Goal: Transaction & Acquisition: Purchase product/service

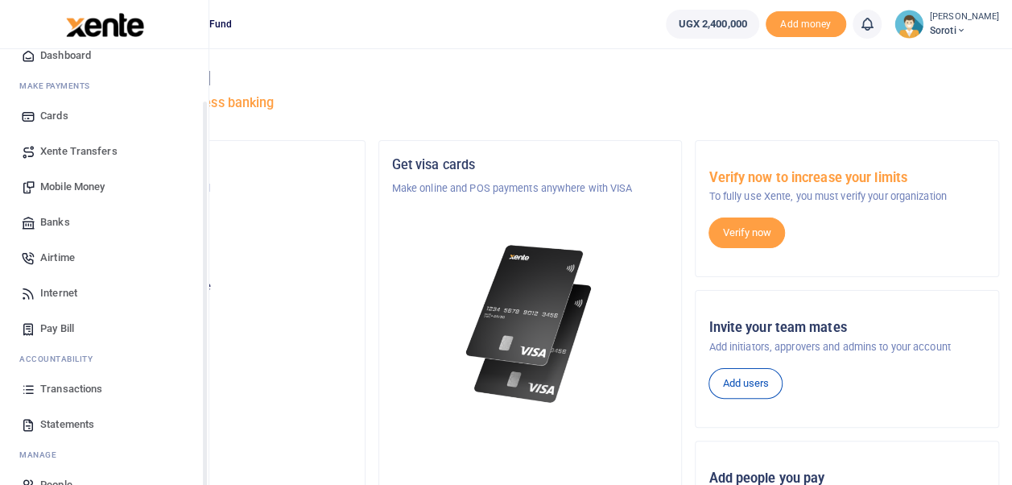
scroll to position [89, 0]
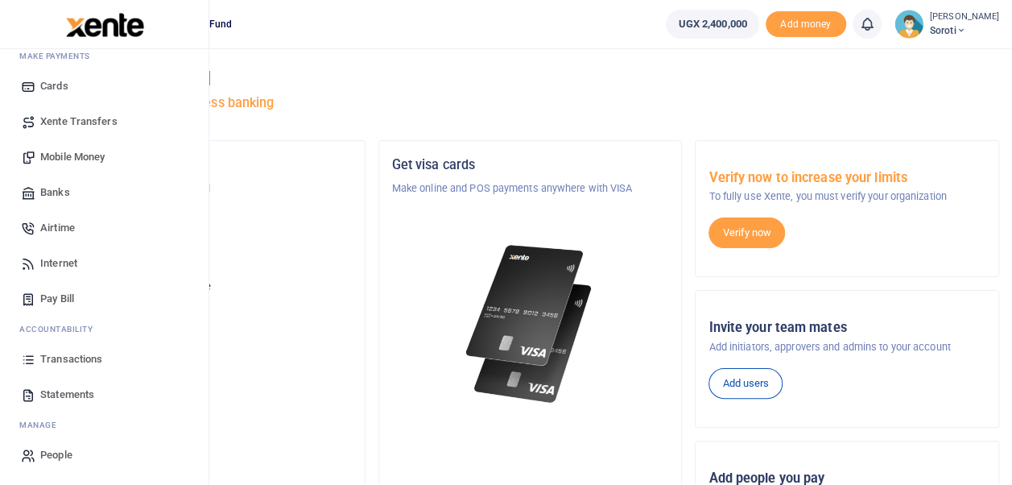
click at [78, 156] on span "Mobile Money" at bounding box center [72, 157] width 64 height 16
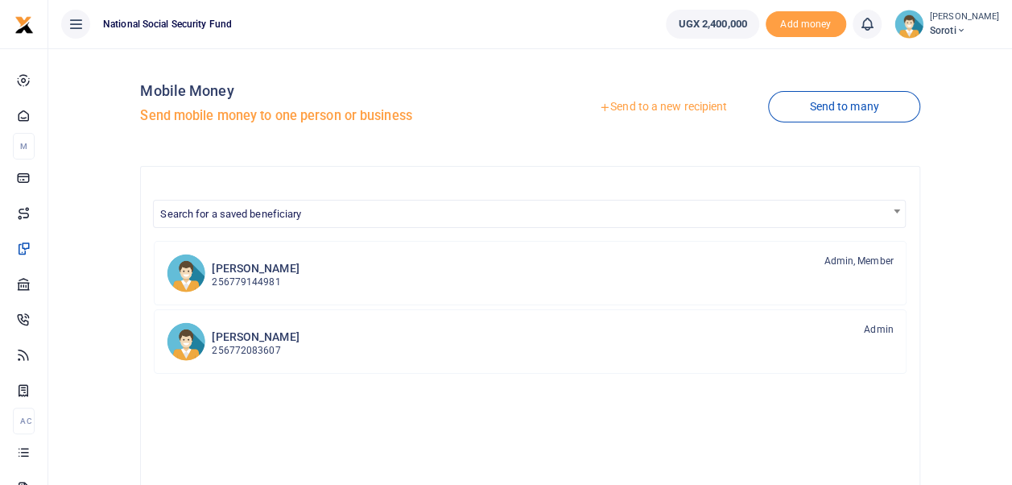
click at [639, 104] on link "Send to a new recipient" at bounding box center [663, 107] width 210 height 29
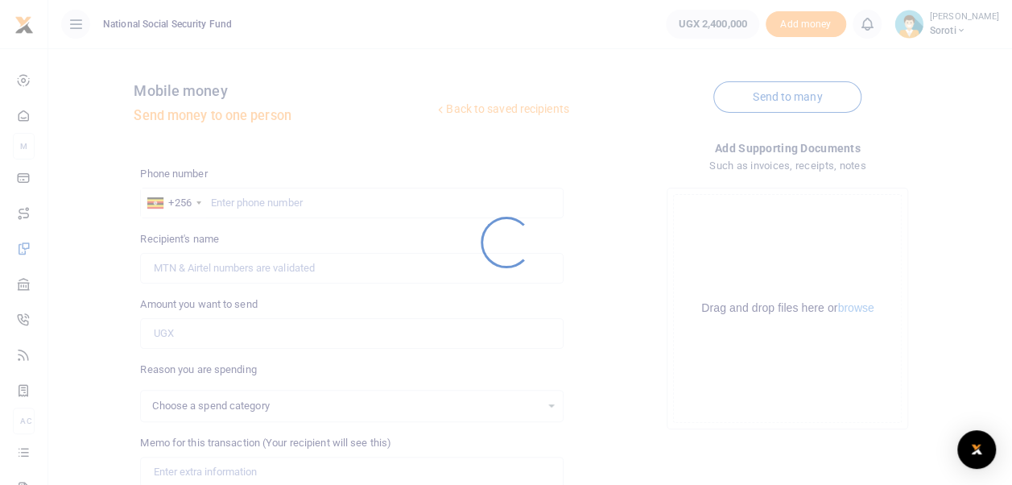
select select
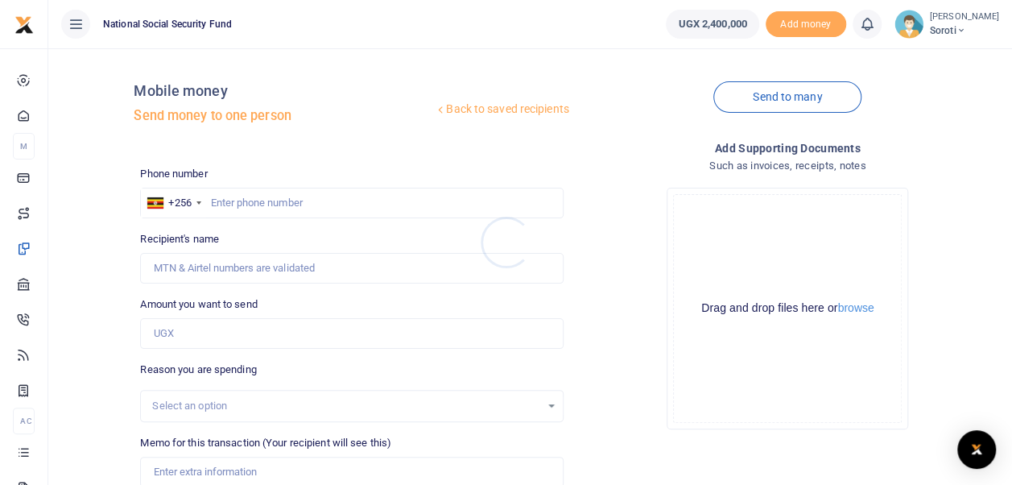
click at [234, 200] on div at bounding box center [506, 242] width 1012 height 485
click at [226, 200] on input "text" at bounding box center [351, 203] width 423 height 31
type input "0394524330"
type input "[PERSON_NAME]"
type input "0394524330"
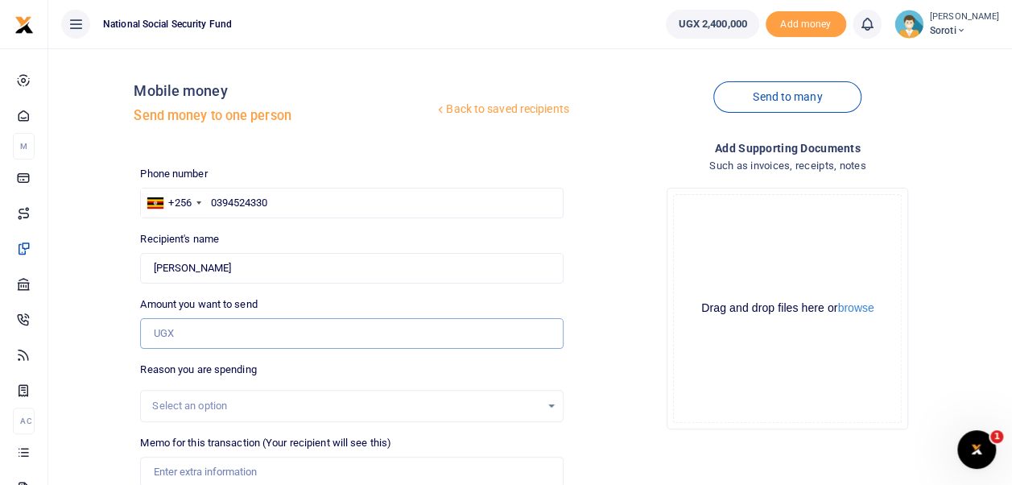
click at [234, 341] on input "Amount you want to send" at bounding box center [351, 333] width 423 height 31
type input "95,000"
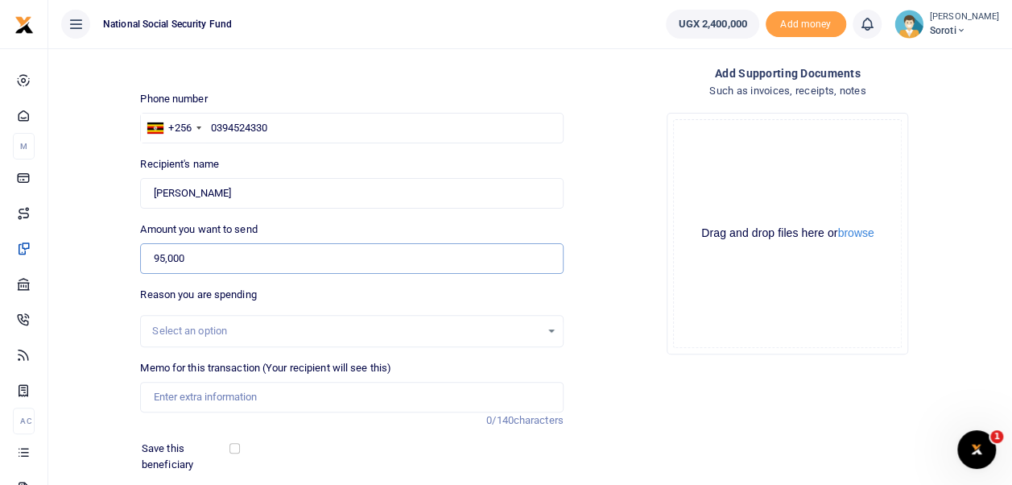
scroll to position [161, 0]
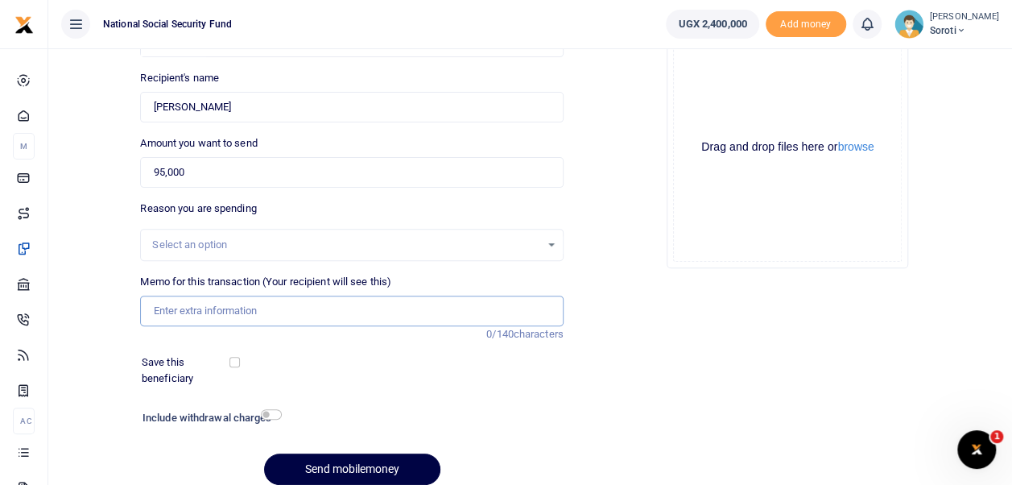
click at [193, 306] on input "Memo for this transaction (Your recipient will see this)" at bounding box center [351, 311] width 423 height 31
type input "Payment of Transport refund for attending BSC Workshop for FY 2025 2026"
click at [234, 362] on input "checkbox" at bounding box center [234, 362] width 10 height 10
checkbox input "true"
click at [274, 414] on input "checkbox" at bounding box center [271, 414] width 21 height 10
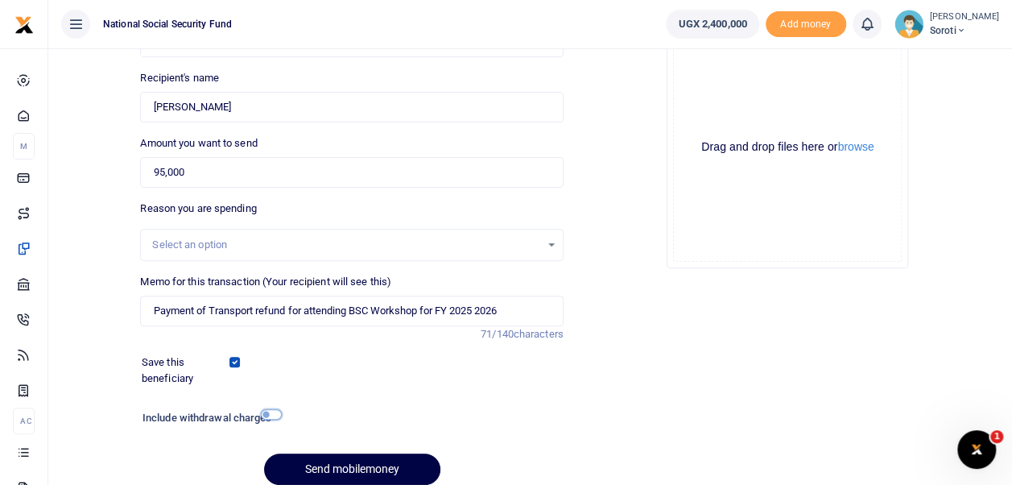
checkbox input "true"
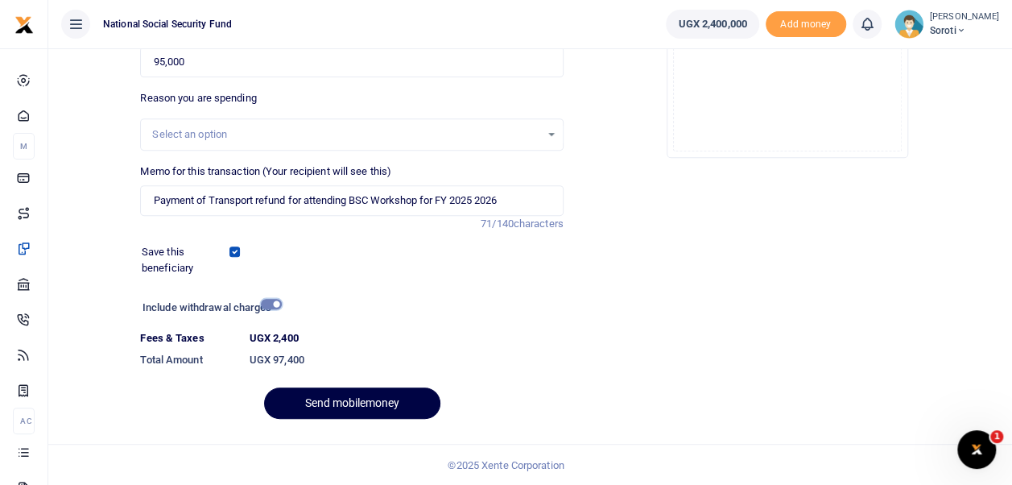
scroll to position [30, 0]
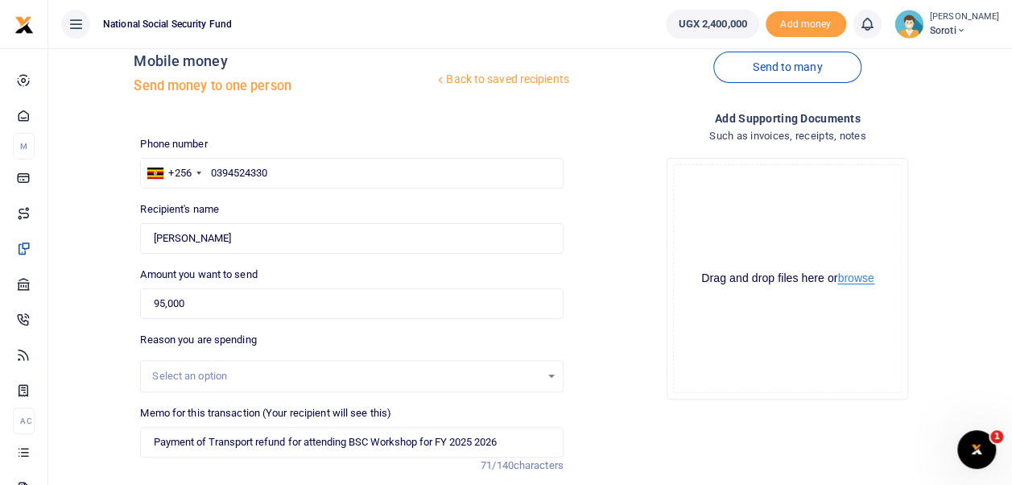
click at [862, 279] on button "browse" at bounding box center [855, 278] width 36 height 12
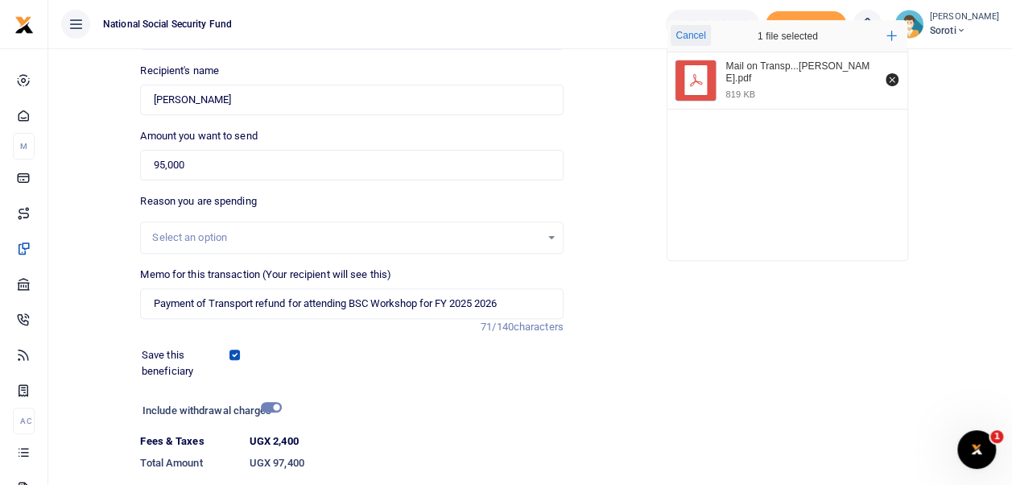
scroll to position [271, 0]
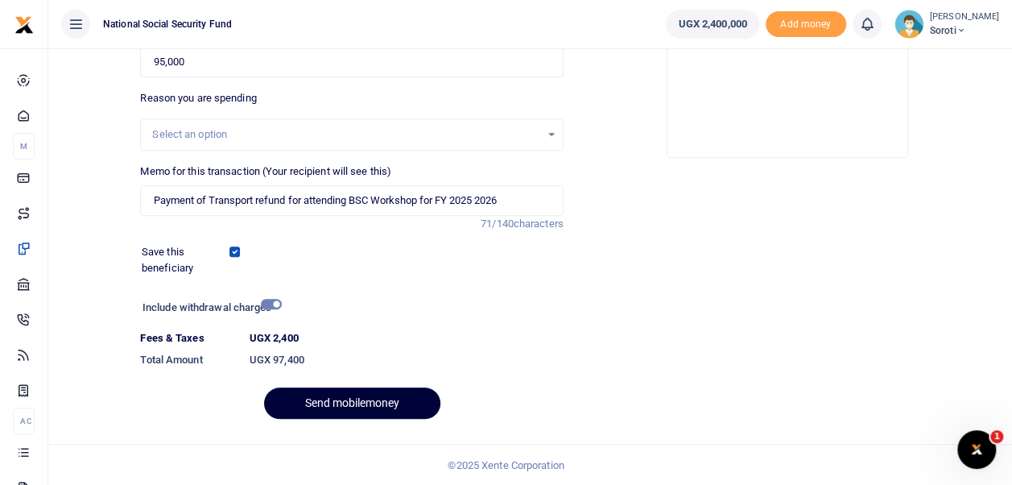
click at [427, 404] on button "Send mobilemoney" at bounding box center [352, 402] width 176 height 31
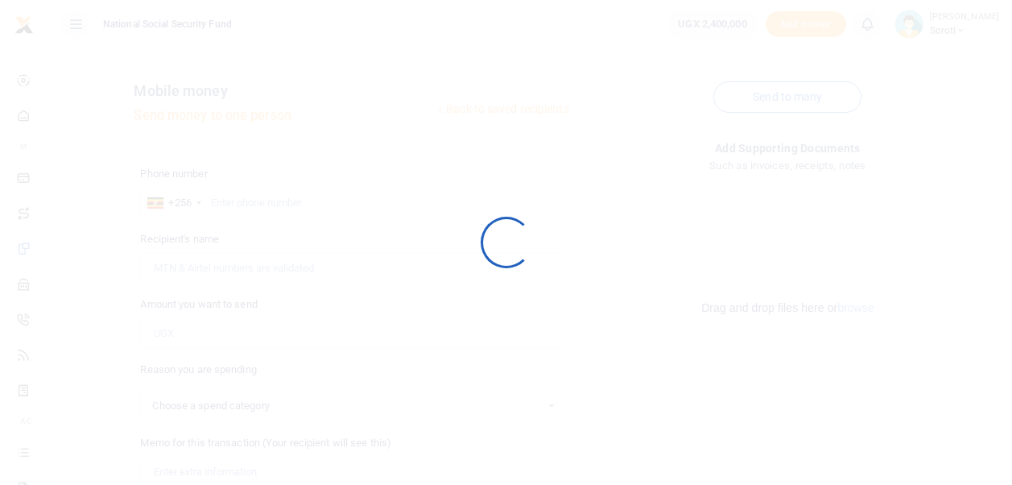
scroll to position [227, 0]
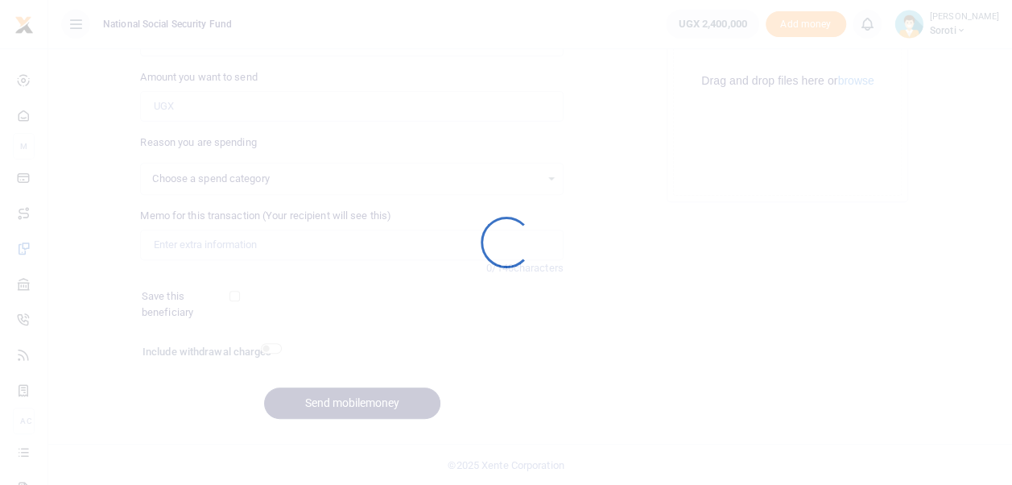
select select
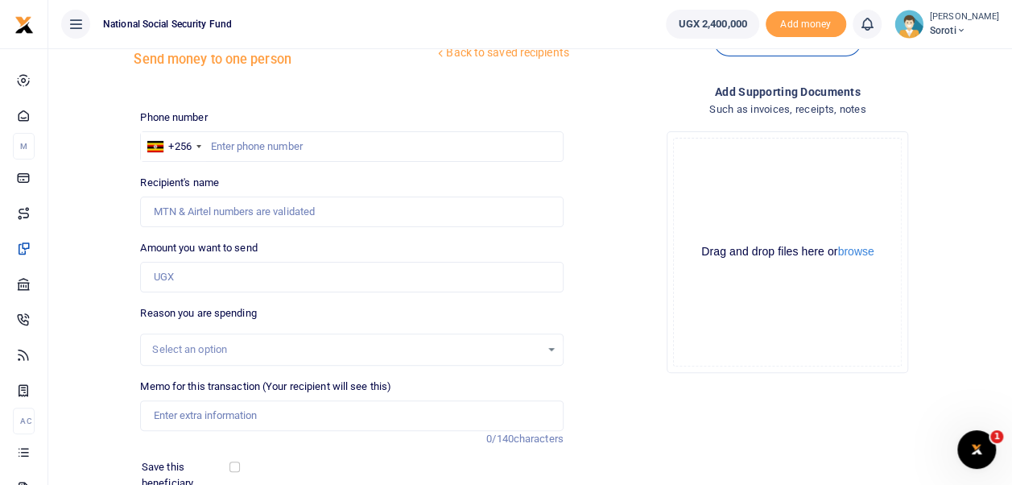
scroll to position [0, 0]
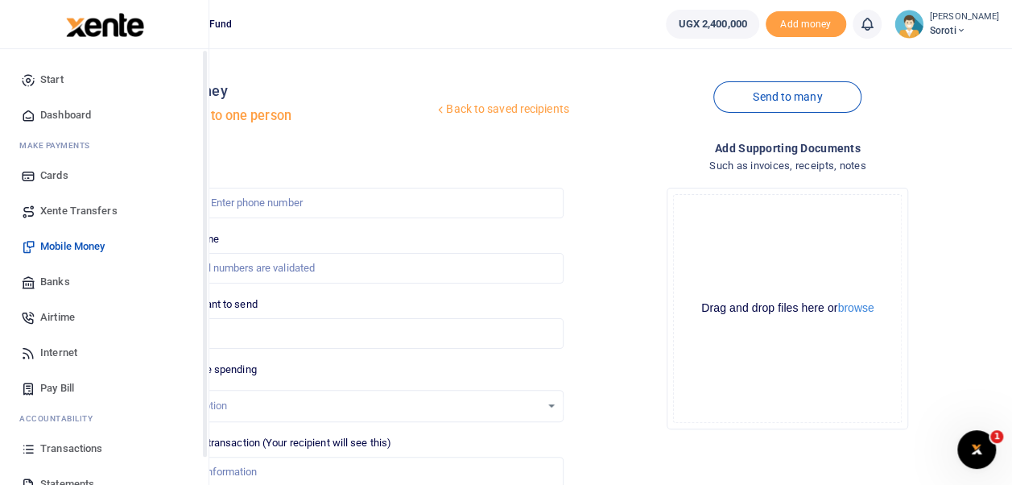
click at [47, 112] on span "Dashboard" at bounding box center [65, 115] width 51 height 16
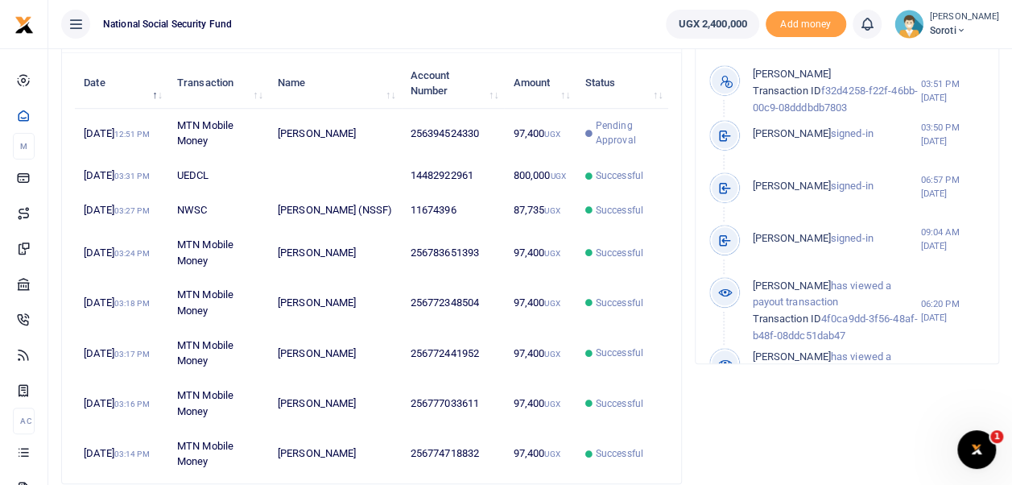
scroll to position [253, 661]
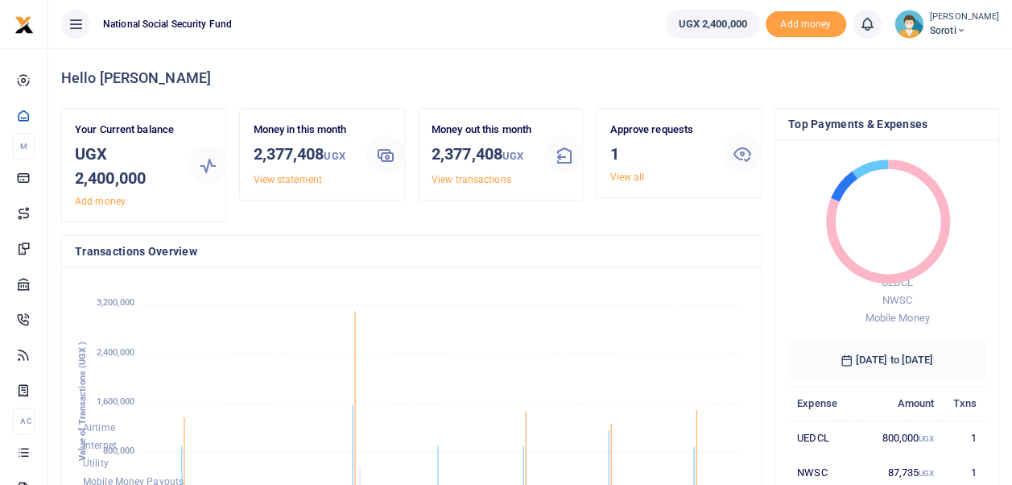
scroll to position [213, 185]
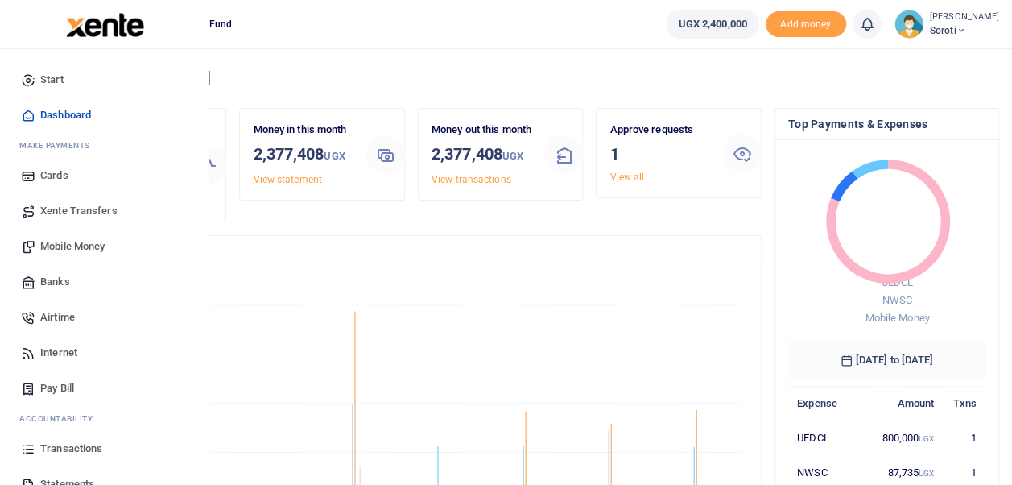
click at [65, 246] on span "Mobile Money" at bounding box center [72, 246] width 64 height 16
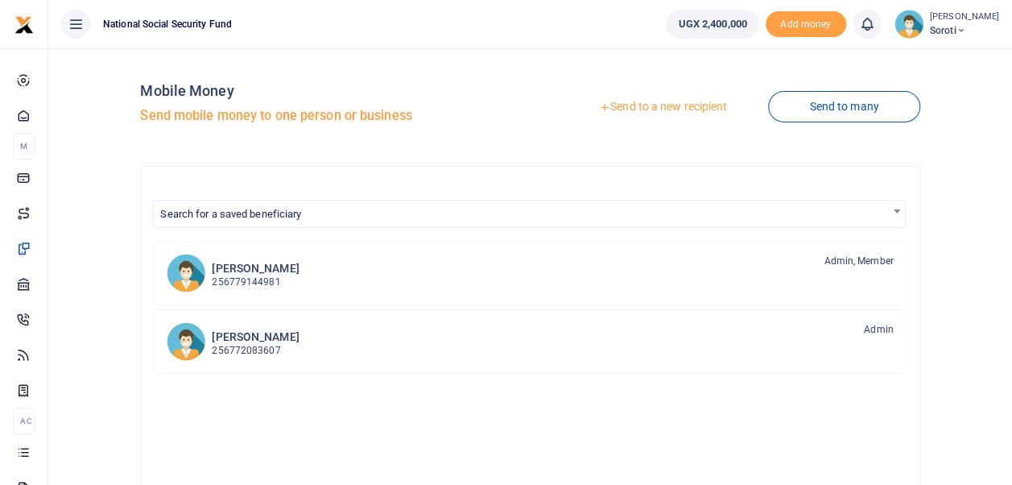
click at [645, 111] on link "Send to a new recipient" at bounding box center [663, 107] width 210 height 29
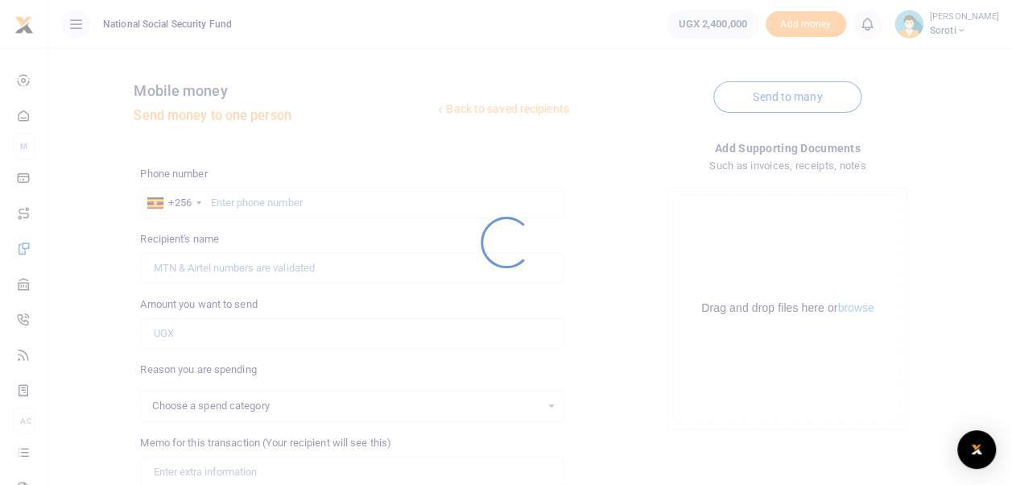
select select
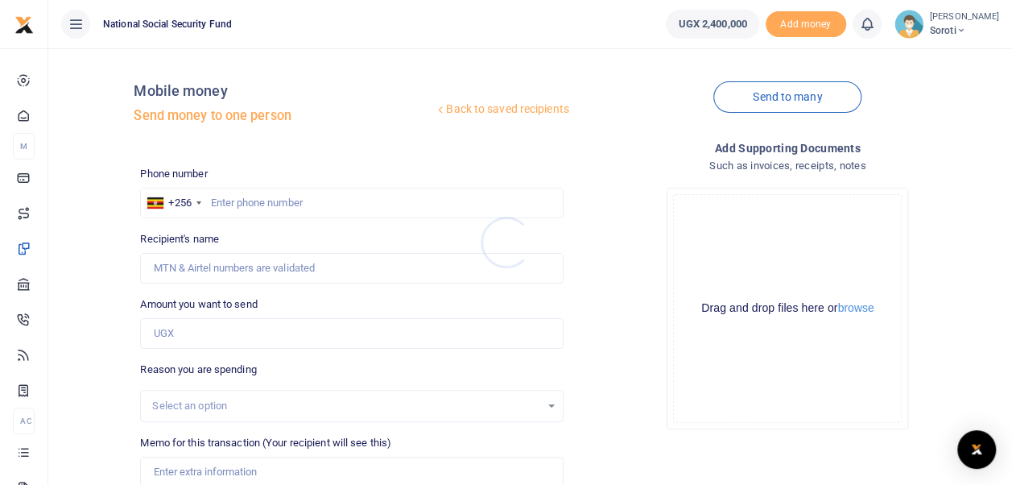
click at [209, 201] on div at bounding box center [506, 242] width 1012 height 485
click at [213, 206] on input "text" at bounding box center [351, 203] width 423 height 31
type input "0785052698"
type input "Aisha Neumbe"
type input "0785052698"
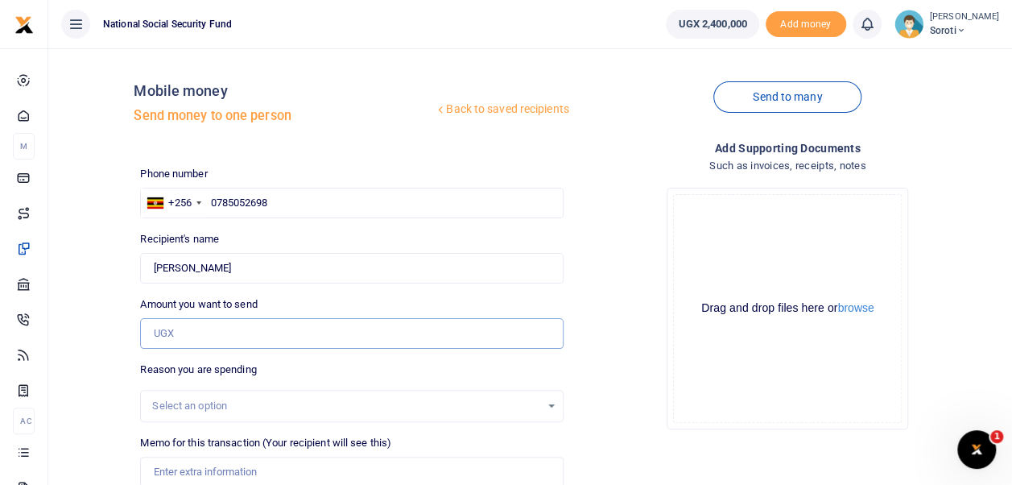
click at [198, 329] on input "Amount you want to send" at bounding box center [351, 333] width 423 height 31
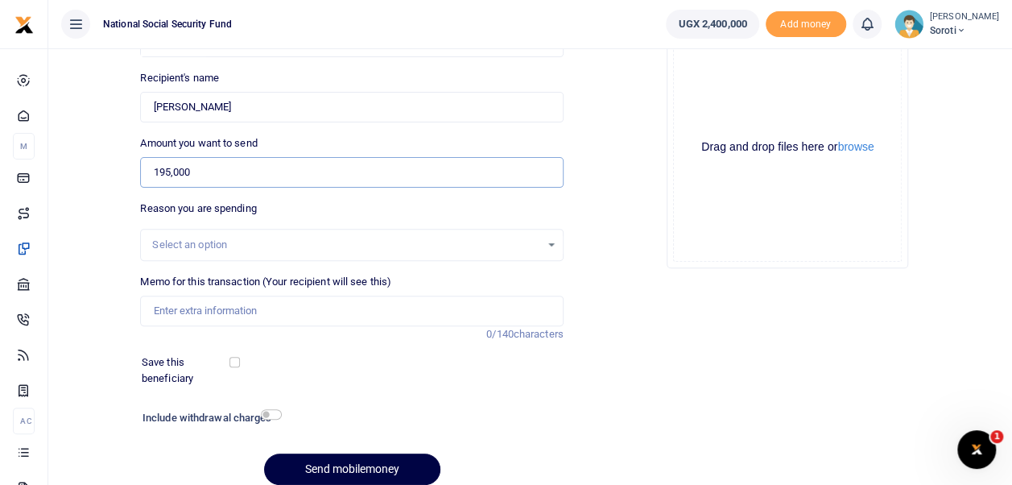
type input "195,000"
click at [179, 308] on input "Memo for this transaction (Your recipient will see this)" at bounding box center [351, 311] width 423 height 31
type input "Payment of drinking water for customers in Aug 2025"
click at [235, 362] on input "checkbox" at bounding box center [234, 362] width 10 height 10
checkbox input "true"
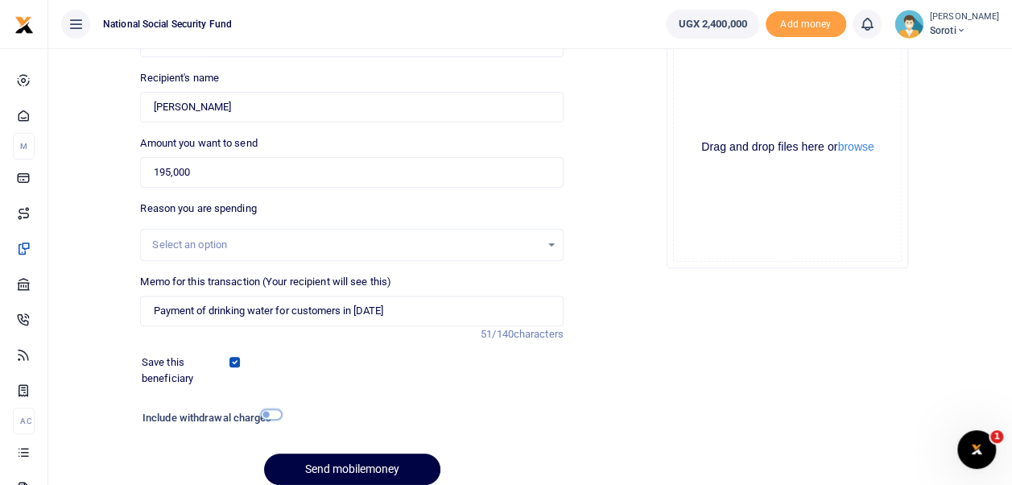
click at [264, 413] on input "checkbox" at bounding box center [271, 414] width 21 height 10
checkbox input "true"
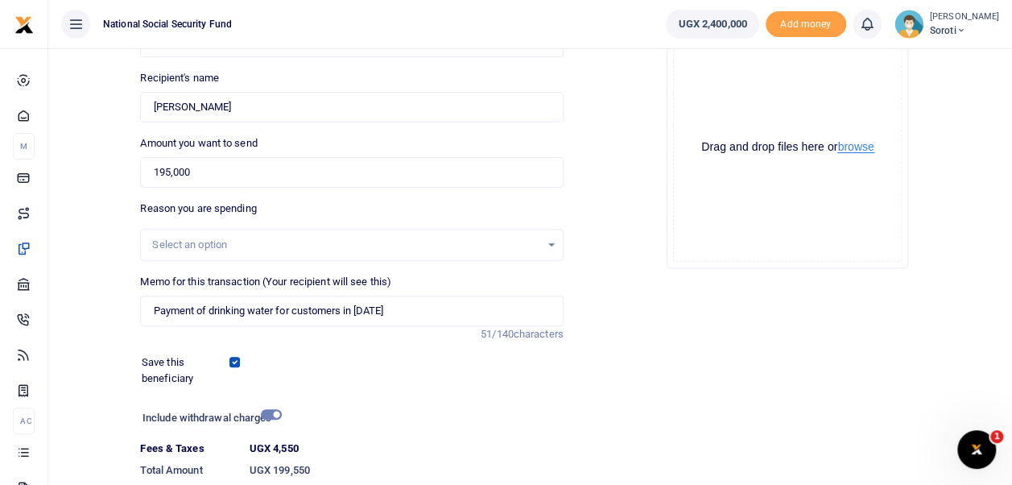
click at [870, 149] on button "browse" at bounding box center [855, 147] width 36 height 12
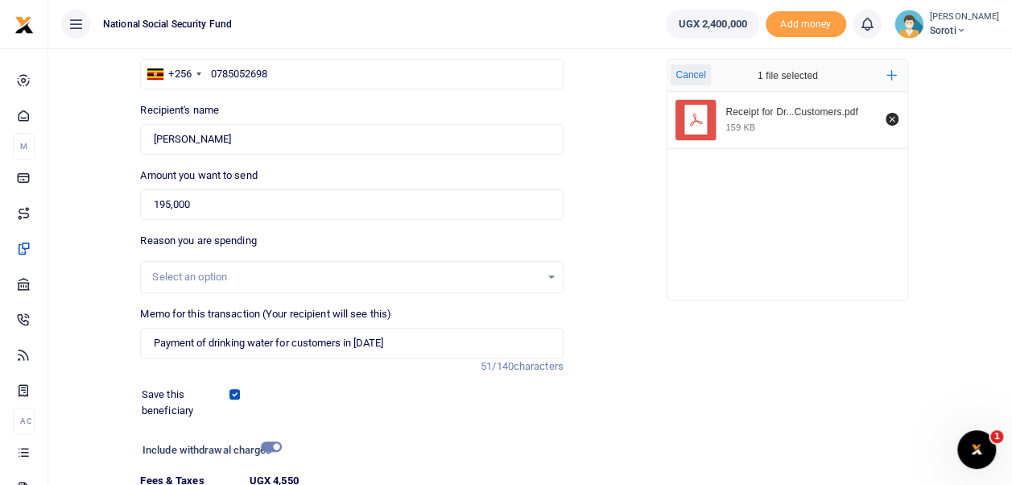
scroll to position [271, 0]
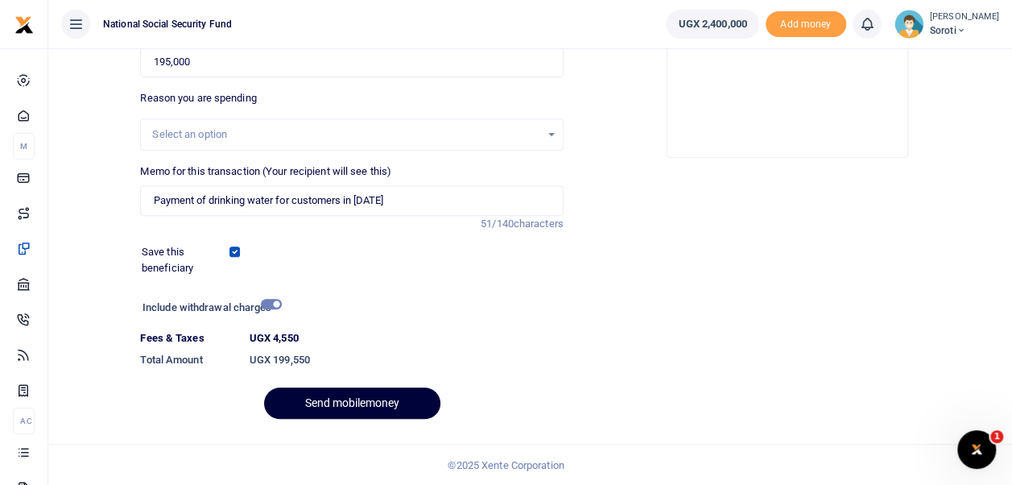
click at [336, 401] on button "Send mobilemoney" at bounding box center [352, 402] width 176 height 31
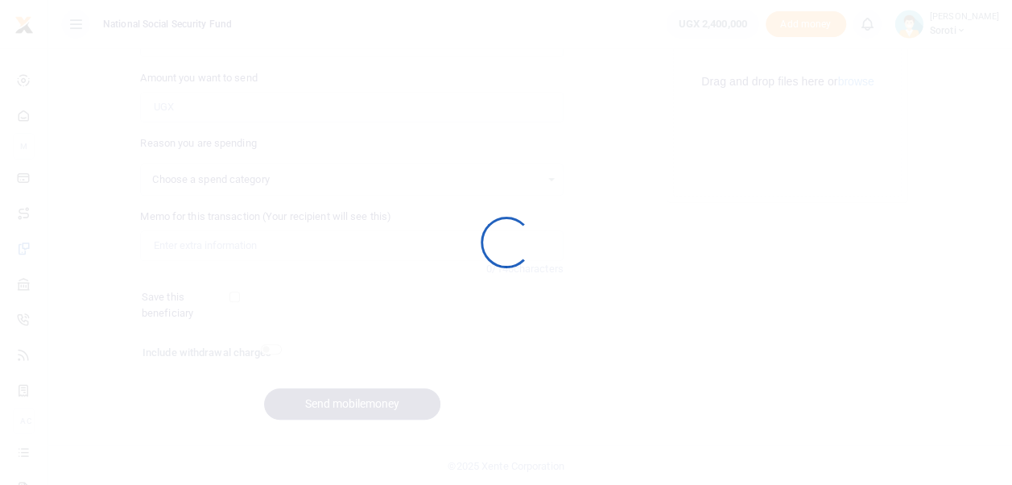
select select
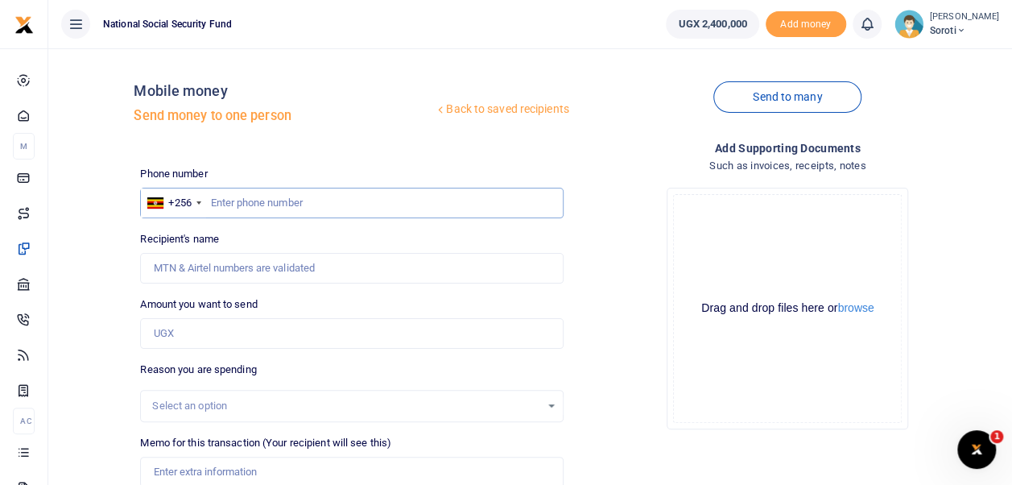
click at [275, 199] on input "text" at bounding box center [351, 203] width 423 height 31
type input "0774006916"
type input "Cissy Iyegel"
type input "0774006916"
click at [185, 329] on input "Amount you want to send" at bounding box center [351, 333] width 423 height 31
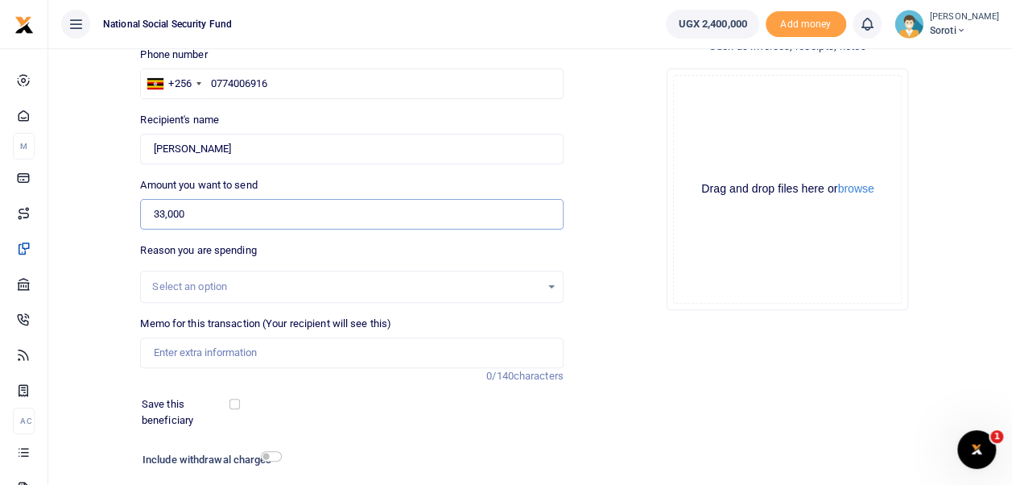
scroll to position [161, 0]
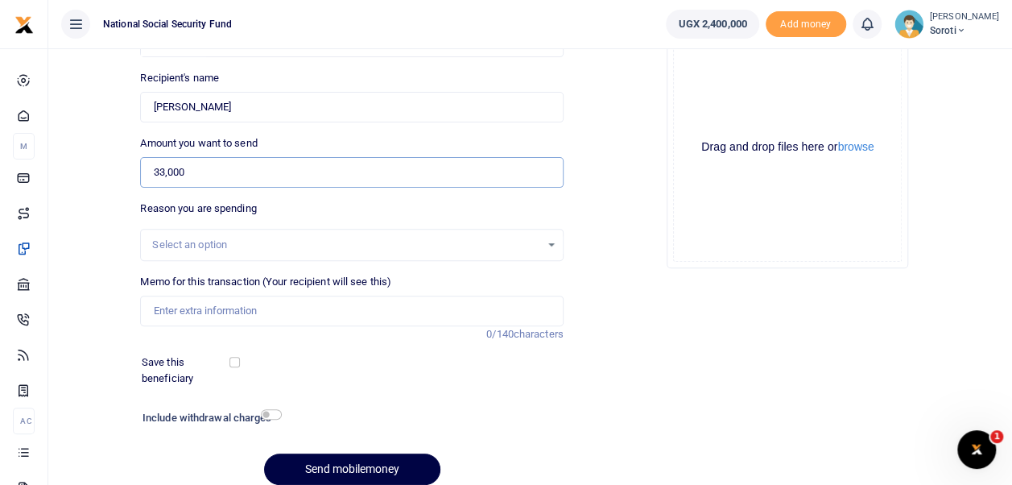
type input "33,000"
click at [161, 316] on input "Memo for this transaction (Your recipient will see this)" at bounding box center [351, 311] width 423 height 31
type input "Payment of Break fast in Office for Staff"
click at [237, 362] on input "checkbox" at bounding box center [234, 362] width 10 height 10
checkbox input "true"
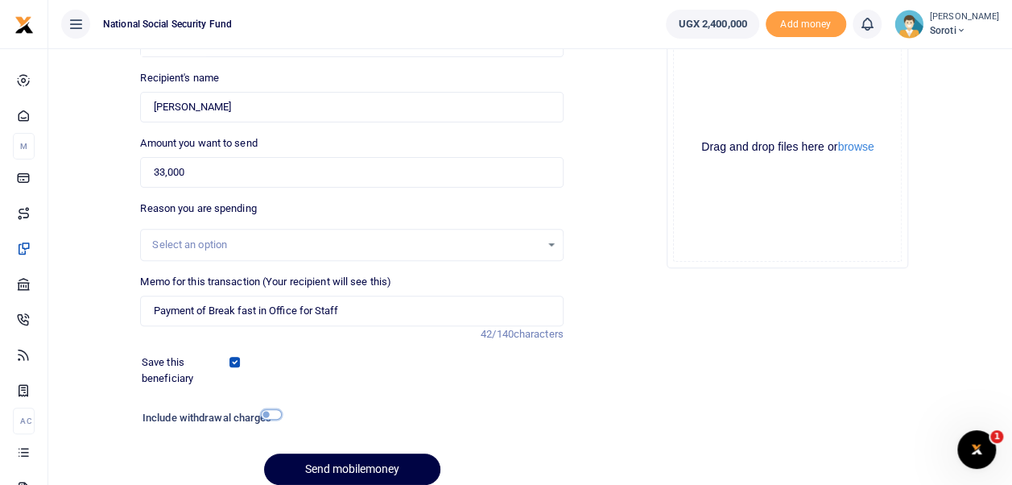
click at [275, 413] on input "checkbox" at bounding box center [271, 414] width 21 height 10
checkbox input "true"
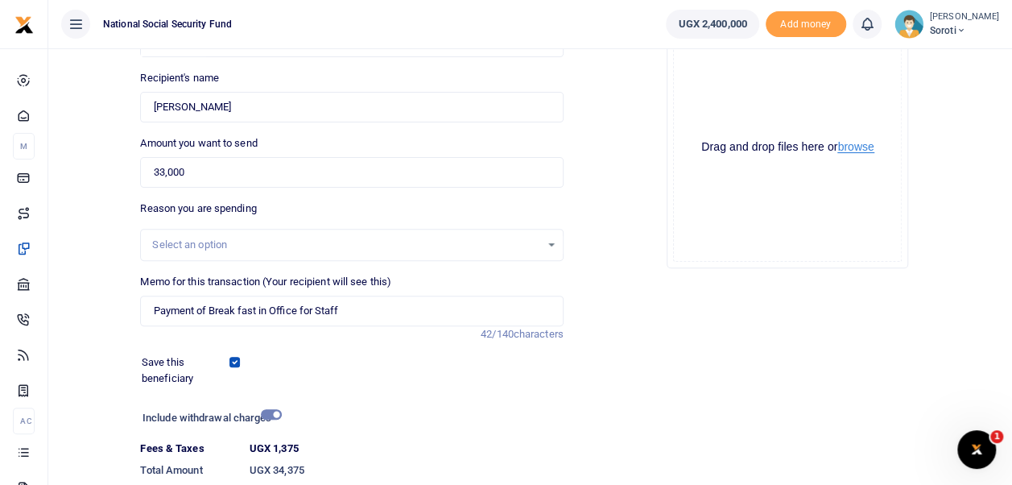
click at [857, 150] on button "browse" at bounding box center [855, 147] width 36 height 12
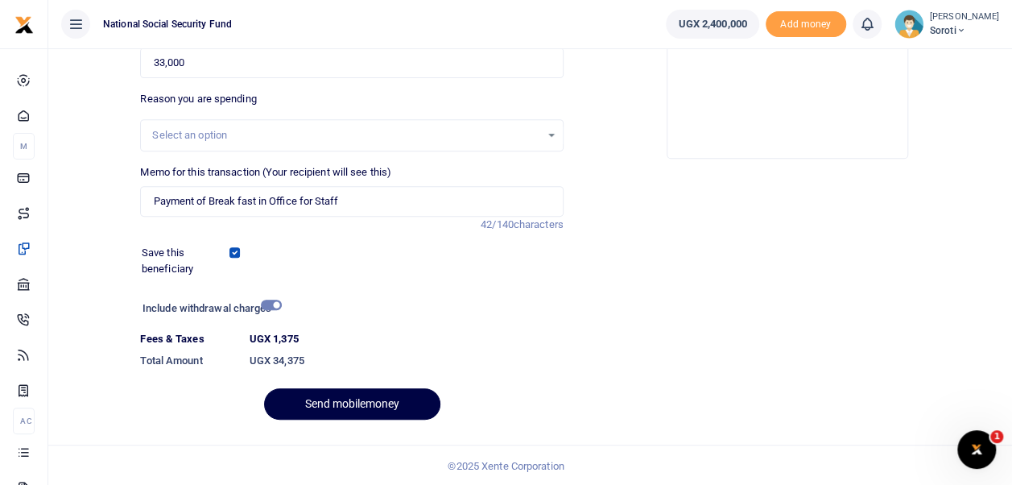
scroll to position [271, 0]
click at [375, 408] on button "Send mobilemoney" at bounding box center [352, 402] width 176 height 31
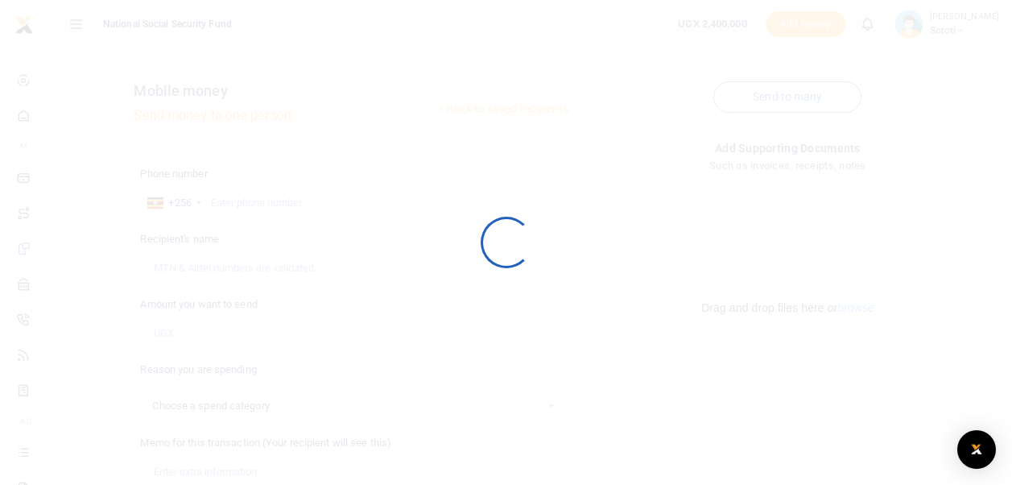
scroll to position [227, 0]
select select
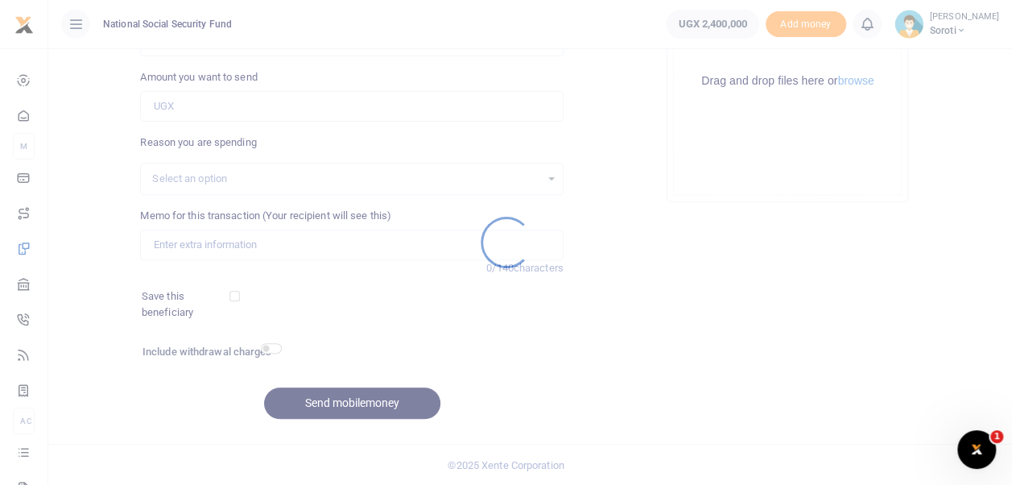
scroll to position [0, 0]
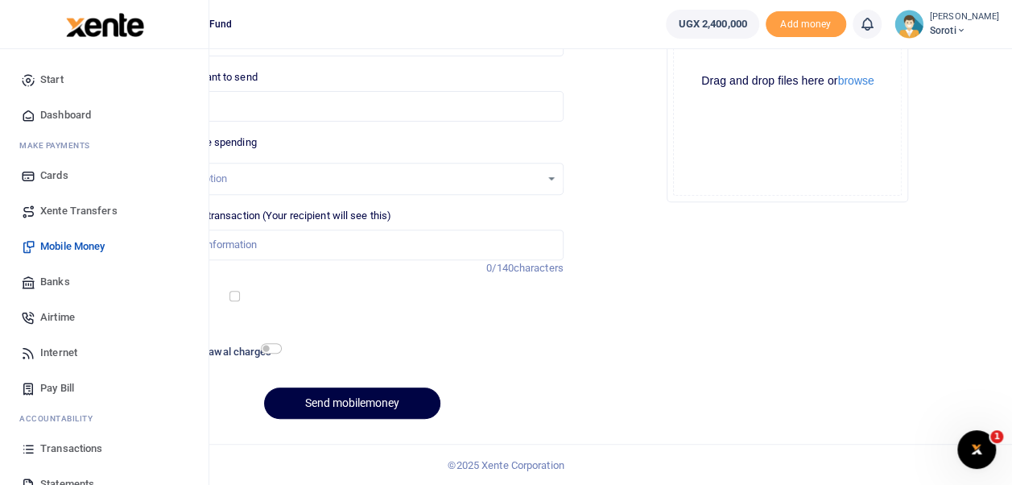
click at [60, 118] on span "Dashboard" at bounding box center [65, 115] width 51 height 16
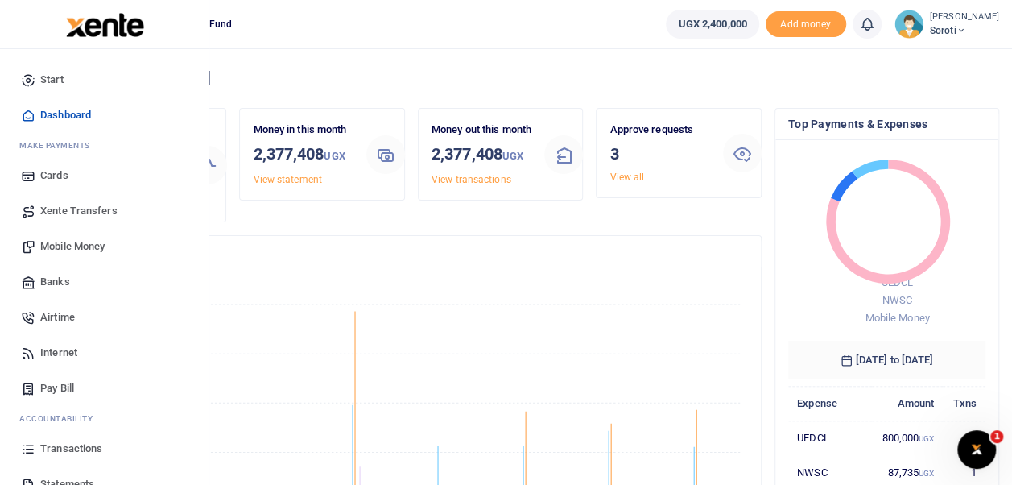
click at [79, 241] on span "Mobile Money" at bounding box center [72, 246] width 64 height 16
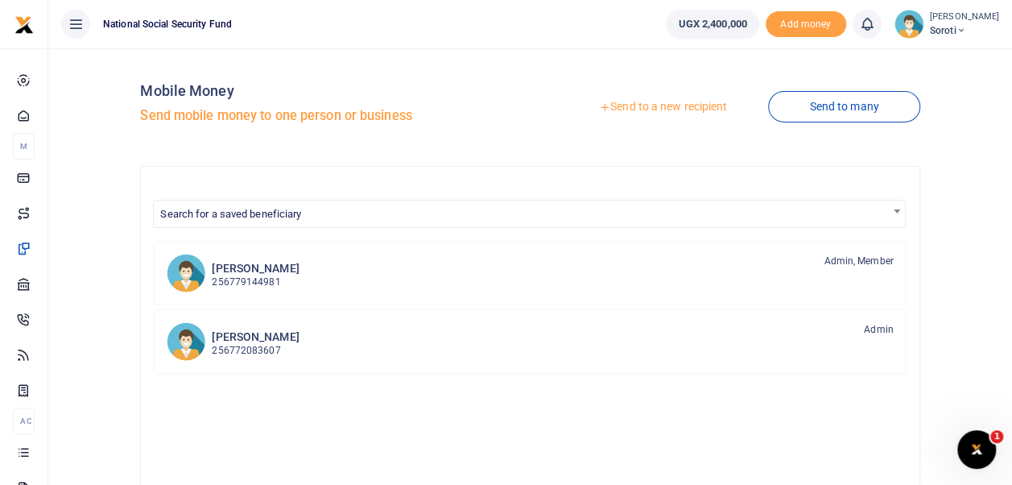
click at [668, 105] on link "Send to a new recipient" at bounding box center [663, 107] width 210 height 29
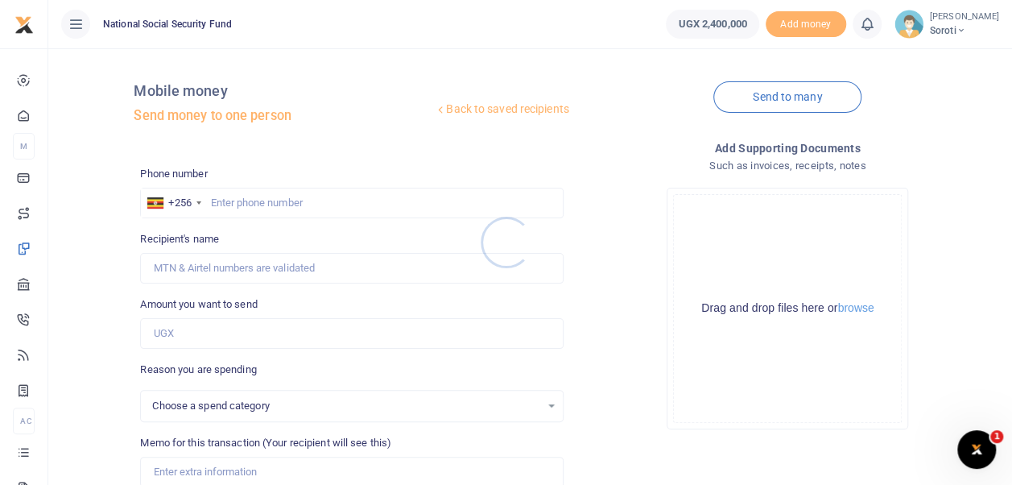
click at [222, 202] on div at bounding box center [506, 242] width 1012 height 485
select select
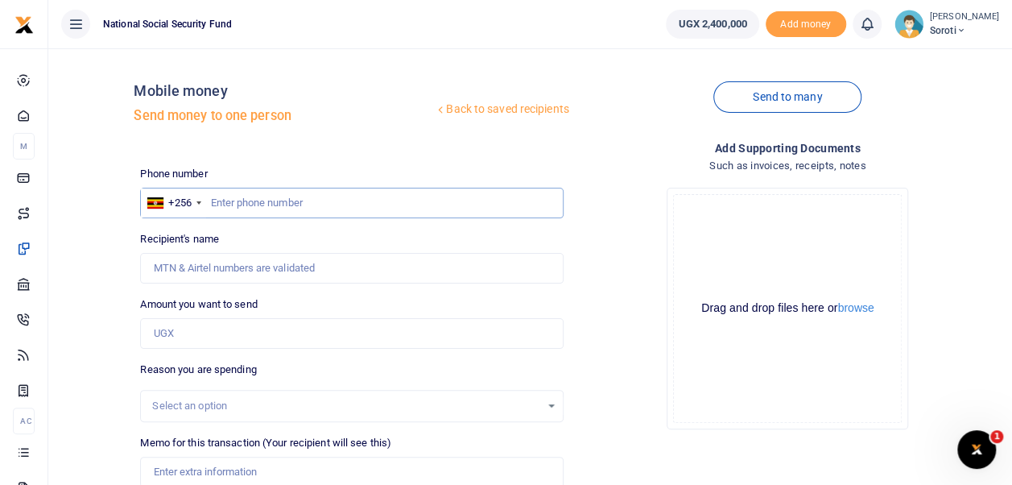
click at [212, 201] on input "text" at bounding box center [351, 203] width 423 height 31
type input "0760086912"
type input "[PERSON_NAME]"
type input "0760086912"
click at [185, 338] on input "Amount you want to send" at bounding box center [351, 333] width 423 height 31
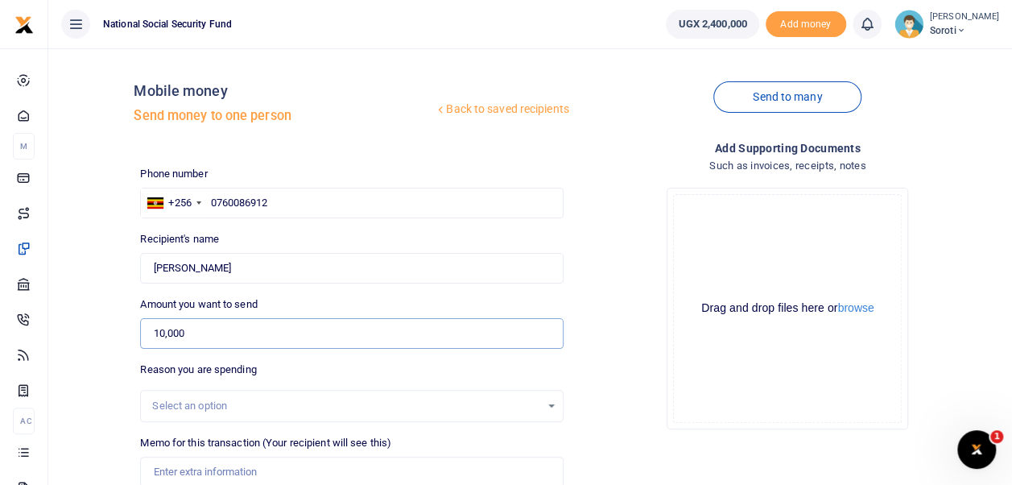
type input "10,000"
click at [616, 374] on div "Drop your files here Drag and drop files here or browse Powered by Uppy" at bounding box center [788, 308] width 423 height 267
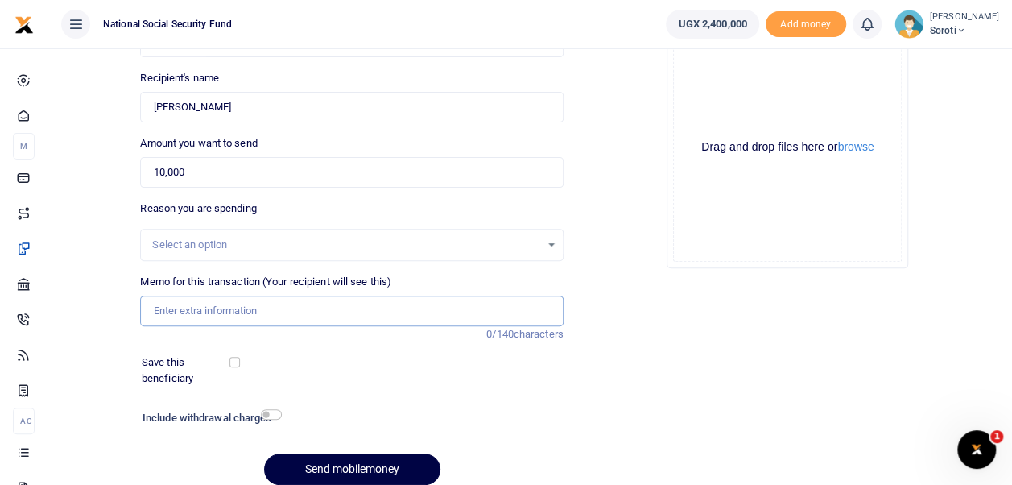
click at [194, 310] on input "Memo for this transaction (Your recipient will see this)" at bounding box center [351, 311] width 423 height 31
type input "Payment of Tyre Mending for Office Car"
click at [234, 363] on input "checkbox" at bounding box center [234, 362] width 10 height 10
checkbox input "true"
click at [279, 412] on input "checkbox" at bounding box center [271, 414] width 21 height 10
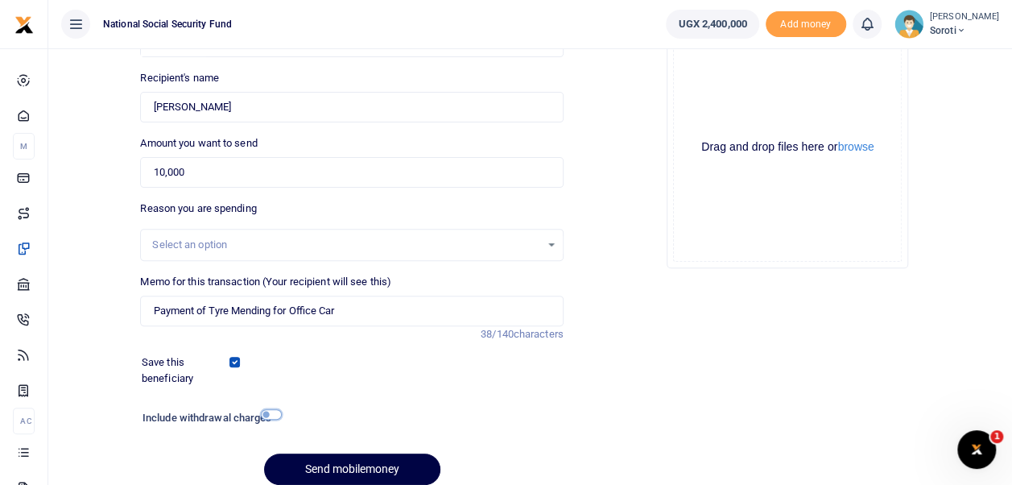
checkbox input "true"
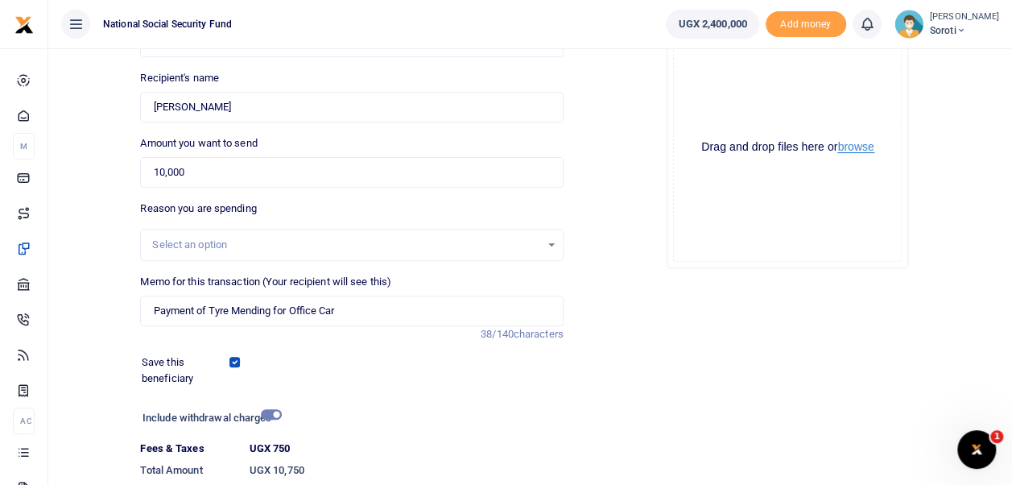
click at [866, 146] on button "browse" at bounding box center [855, 147] width 36 height 12
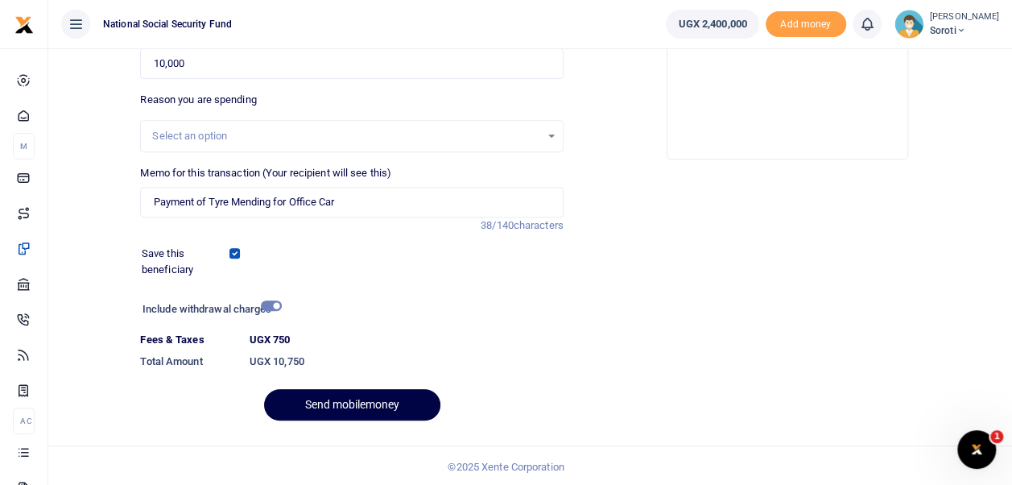
scroll to position [271, 0]
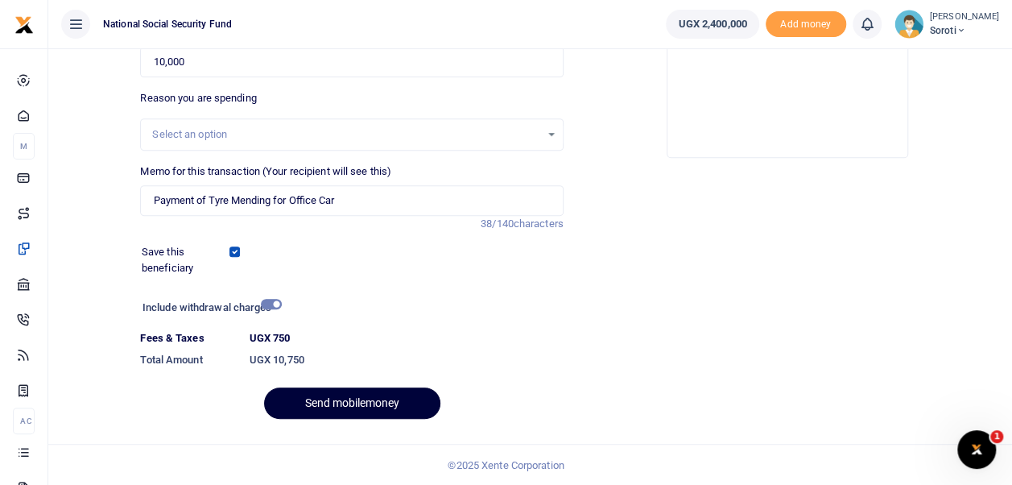
click at [394, 407] on button "Send mobilemoney" at bounding box center [352, 402] width 176 height 31
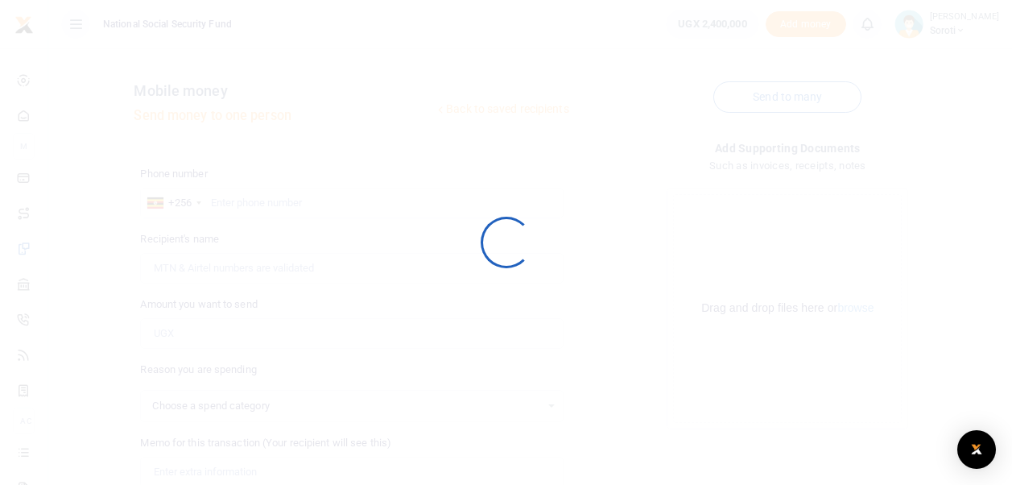
scroll to position [227, 0]
select select
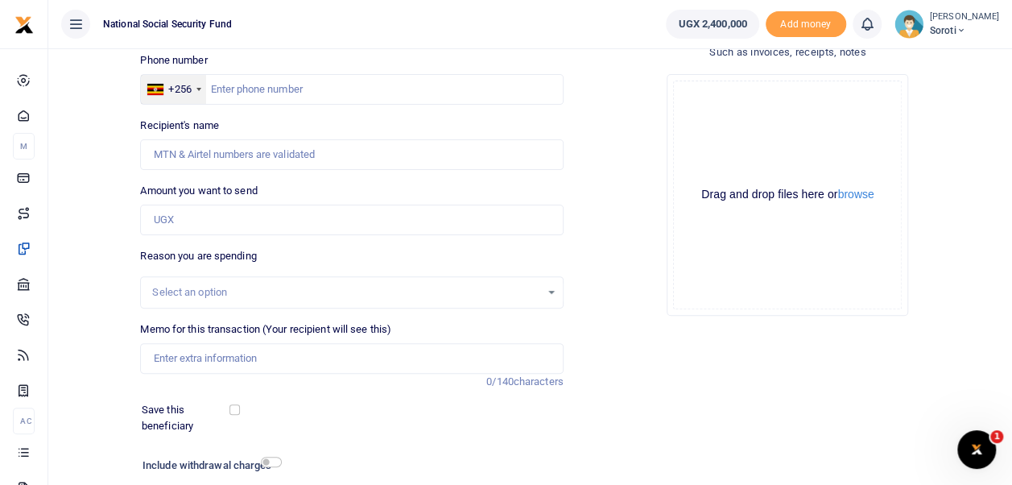
scroll to position [66, 0]
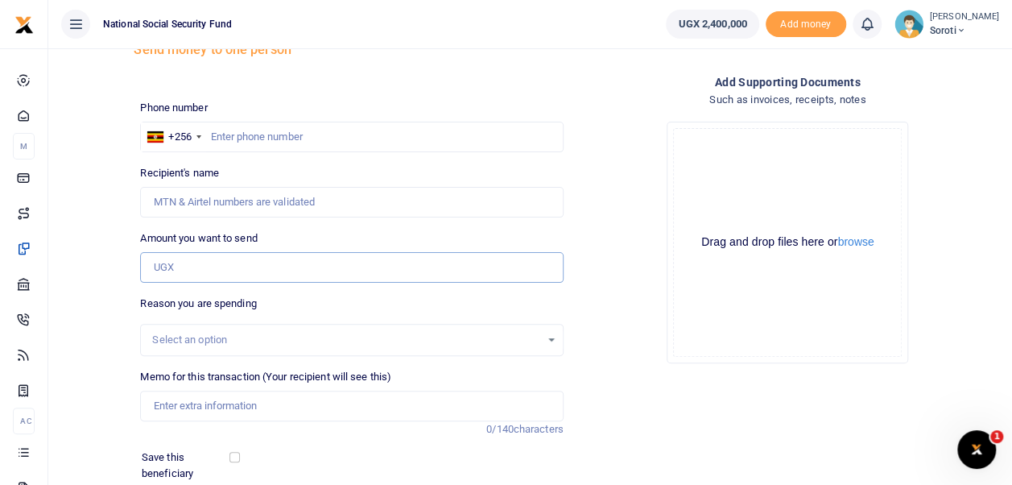
click at [175, 267] on input "Amount you want to send" at bounding box center [351, 267] width 423 height 31
type input "115,000"
click at [194, 401] on input "Memo for this transaction (Your recipient will see this)" at bounding box center [351, 406] width 423 height 31
click at [350, 404] on input "Payment of Milk Supplied in May 2024" at bounding box center [351, 406] width 423 height 31
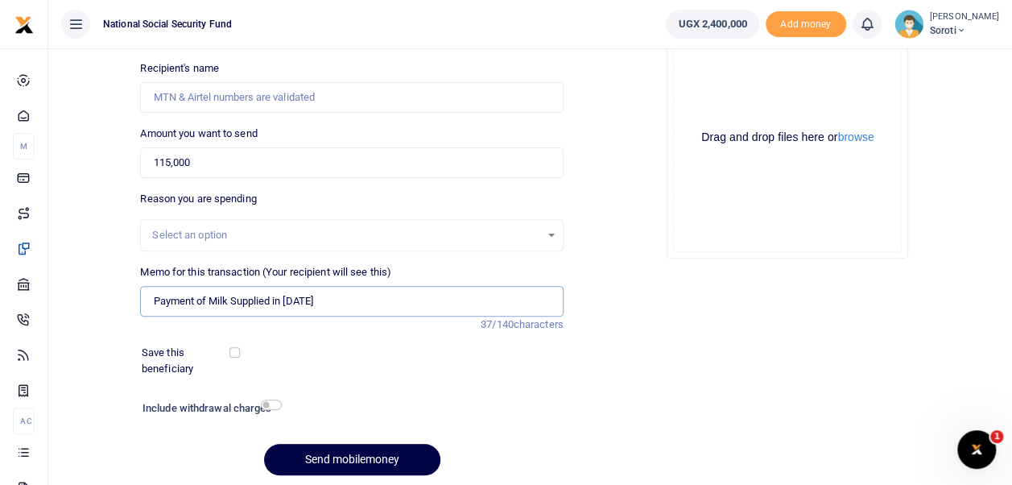
scroll to position [227, 0]
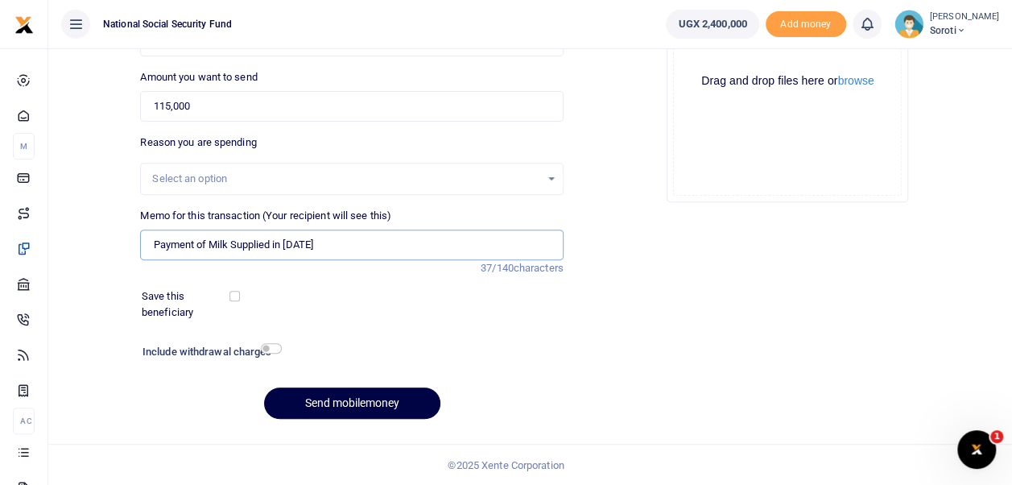
type input "Payment of Milk Supplied in July 2025"
click at [237, 296] on input "checkbox" at bounding box center [234, 296] width 10 height 10
checkbox input "true"
click at [266, 348] on input "checkbox" at bounding box center [271, 348] width 21 height 10
click at [273, 344] on input "checkbox" at bounding box center [271, 348] width 21 height 10
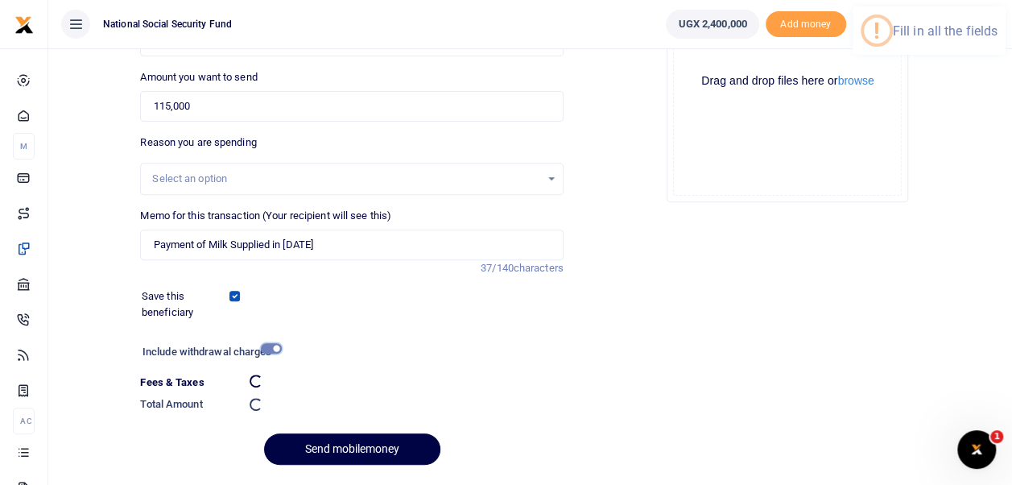
checkbox input "false"
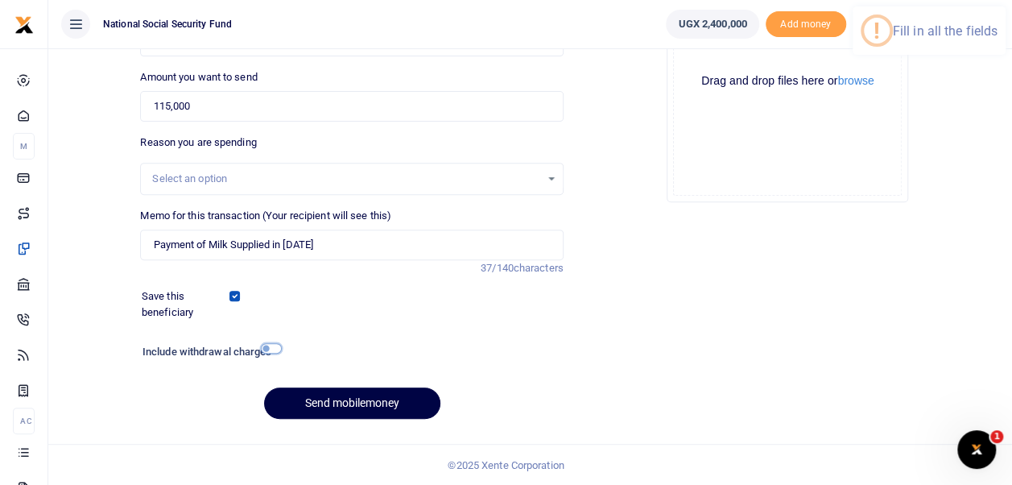
scroll to position [0, 0]
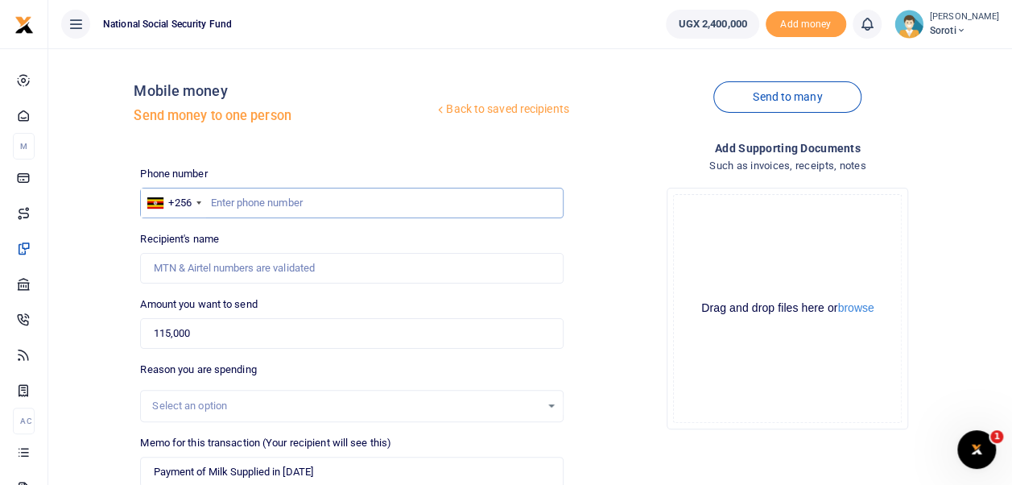
click at [235, 206] on input "text" at bounding box center [351, 203] width 423 height 31
type input "0788888249"
type input "Fatuma Bebi Akera"
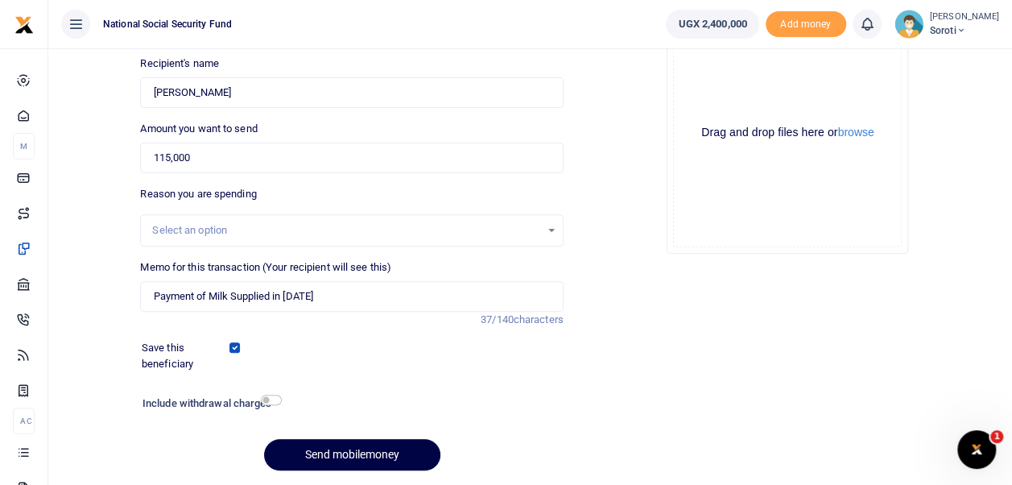
scroll to position [227, 0]
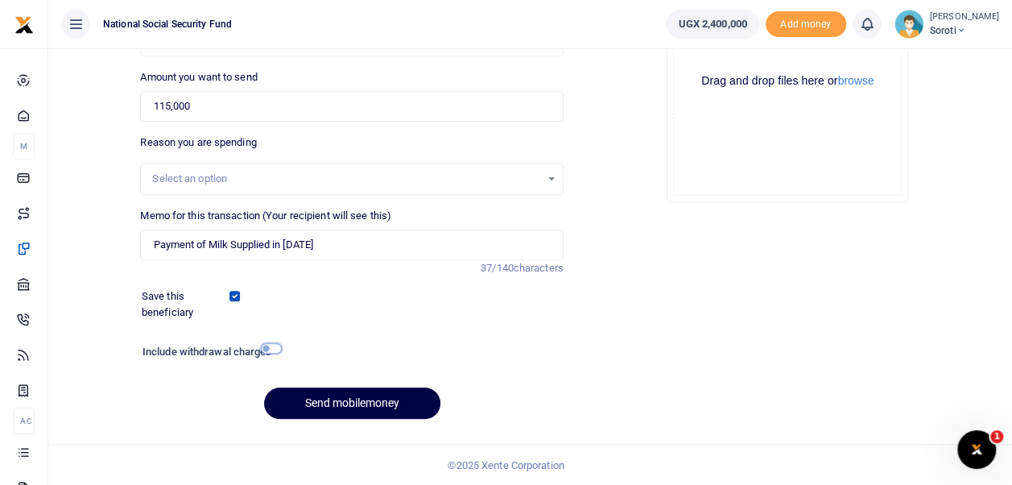
click at [271, 346] on input "checkbox" at bounding box center [271, 348] width 21 height 10
checkbox input "true"
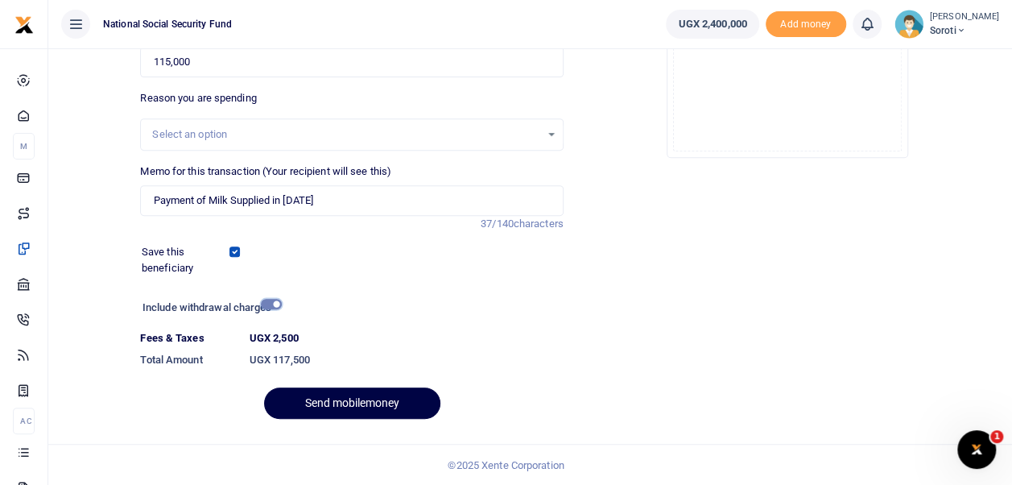
scroll to position [110, 0]
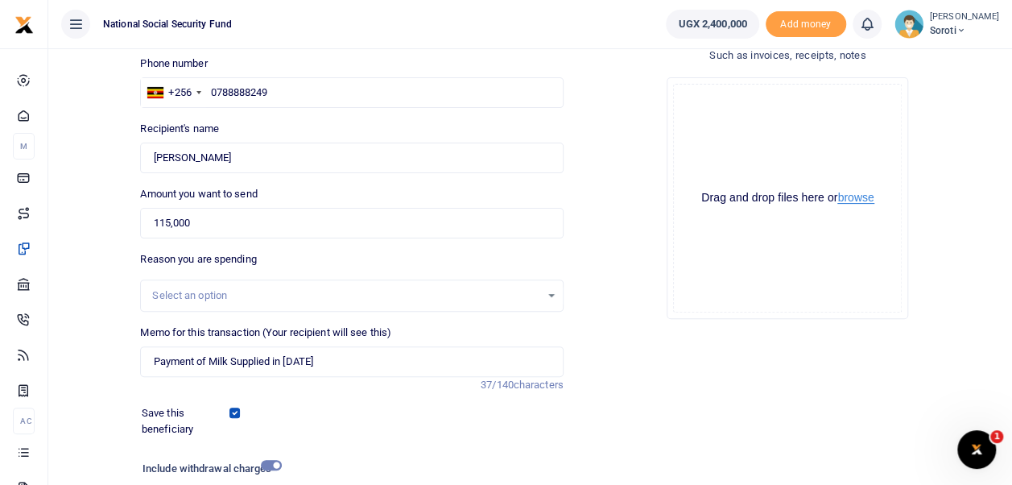
click at [863, 193] on button "browse" at bounding box center [855, 198] width 36 height 12
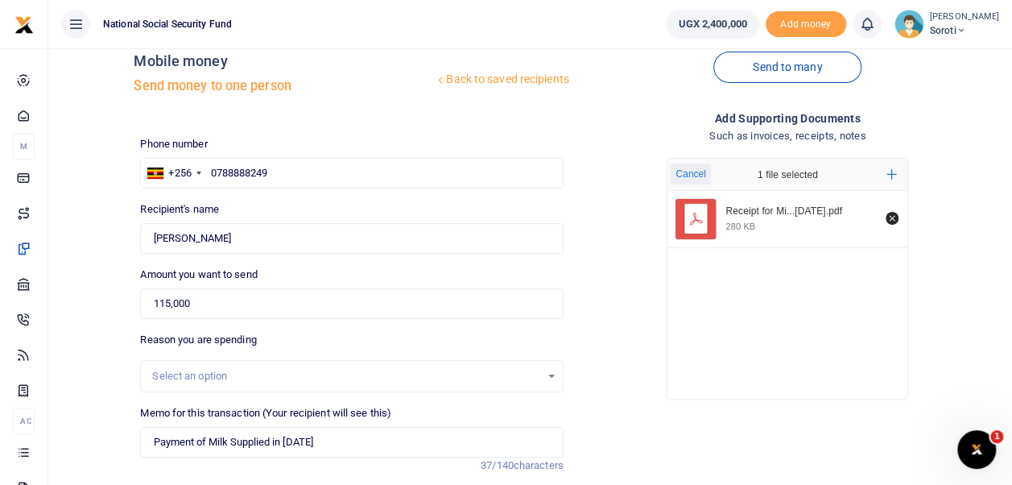
scroll to position [271, 0]
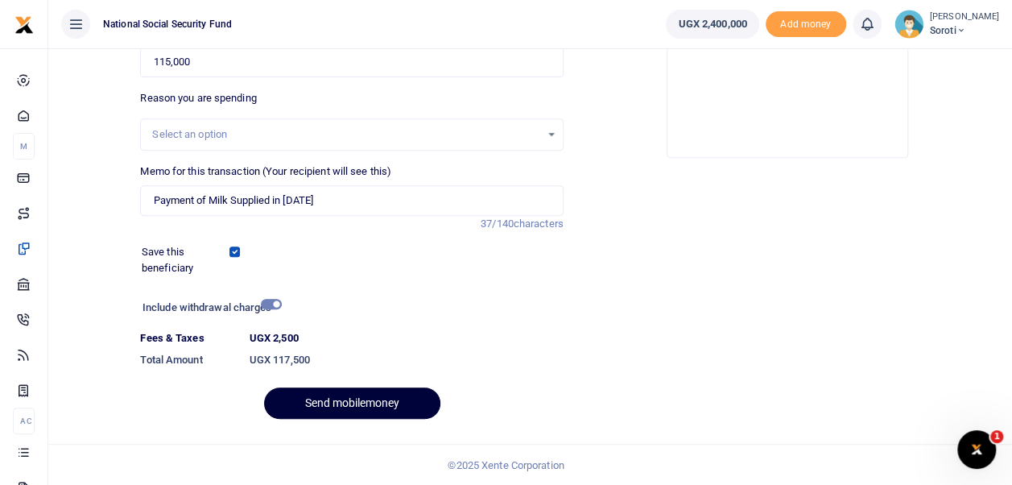
click at [395, 404] on button "Send mobilemoney" at bounding box center [352, 402] width 176 height 31
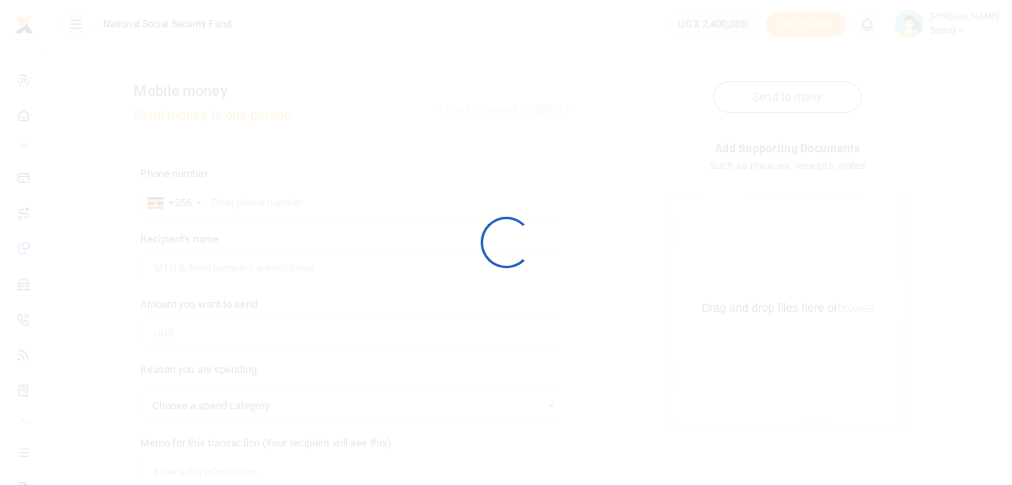
scroll to position [227, 0]
select select
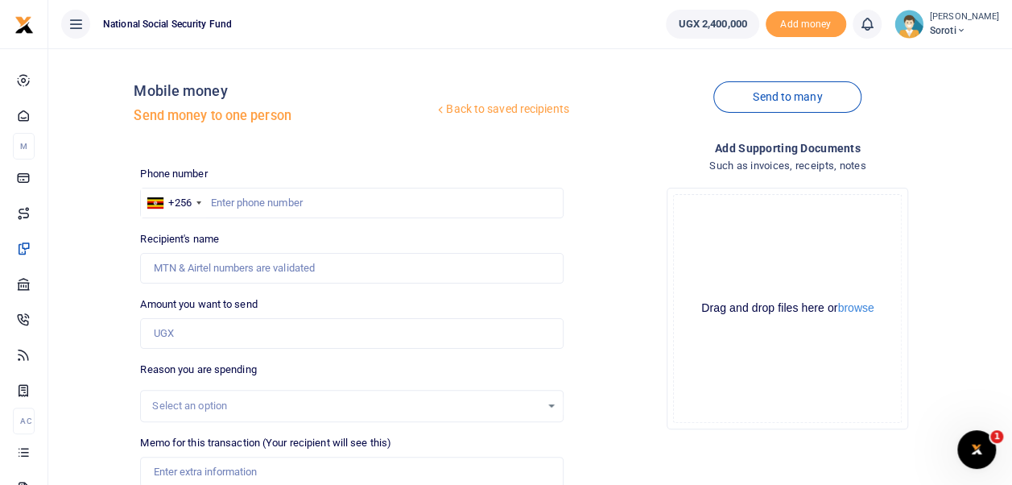
scroll to position [0, 0]
click at [290, 196] on input "text" at bounding box center [351, 203] width 423 height 31
type input "0778684114"
type input "[PERSON_NAME]"
type input "0778684114"
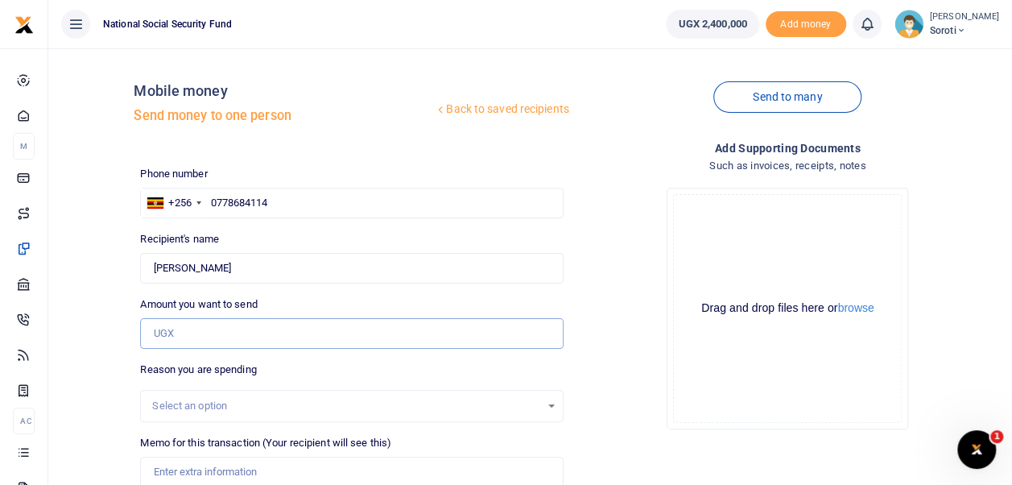
click at [217, 342] on input "Amount you want to send" at bounding box center [351, 333] width 423 height 31
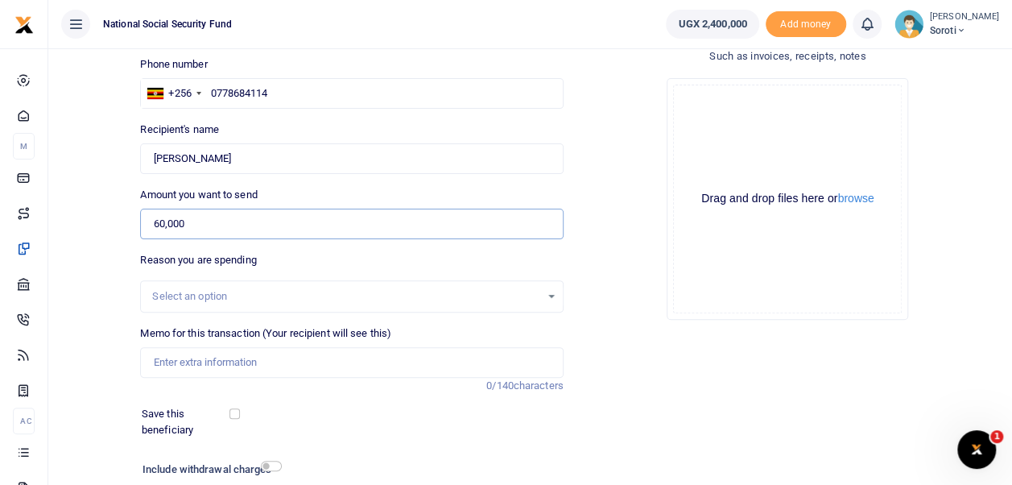
scroll to position [227, 0]
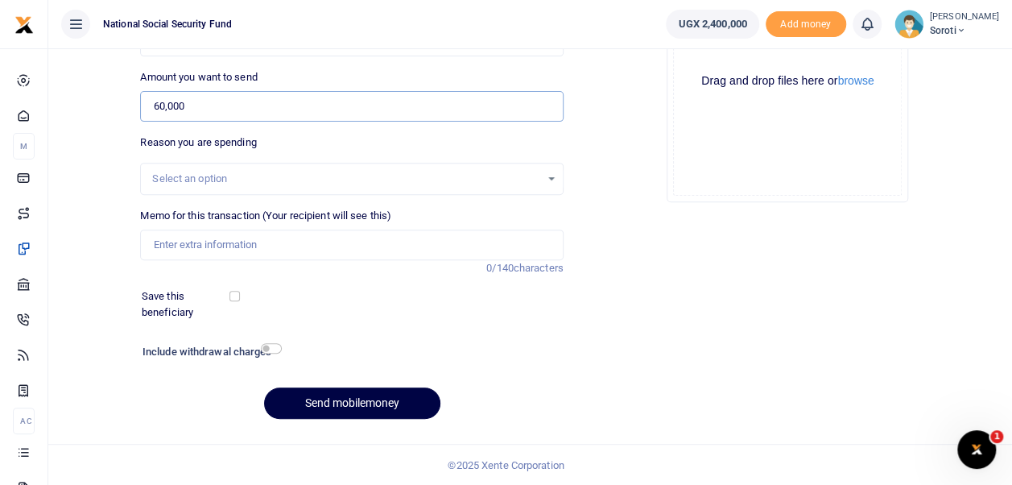
type input "60,000"
click at [176, 246] on input "Memo for this transaction (Your recipient will see this)" at bounding box center [351, 244] width 423 height 31
type input "Payment of Car Wash [DATE]"
click at [238, 296] on input "checkbox" at bounding box center [234, 296] width 10 height 10
checkbox input "true"
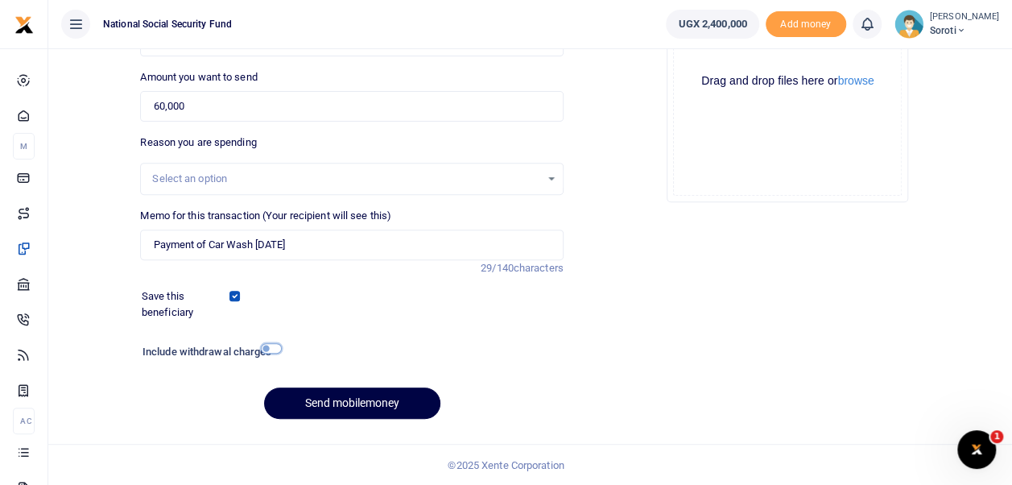
click at [274, 349] on input "checkbox" at bounding box center [271, 348] width 21 height 10
checkbox input "true"
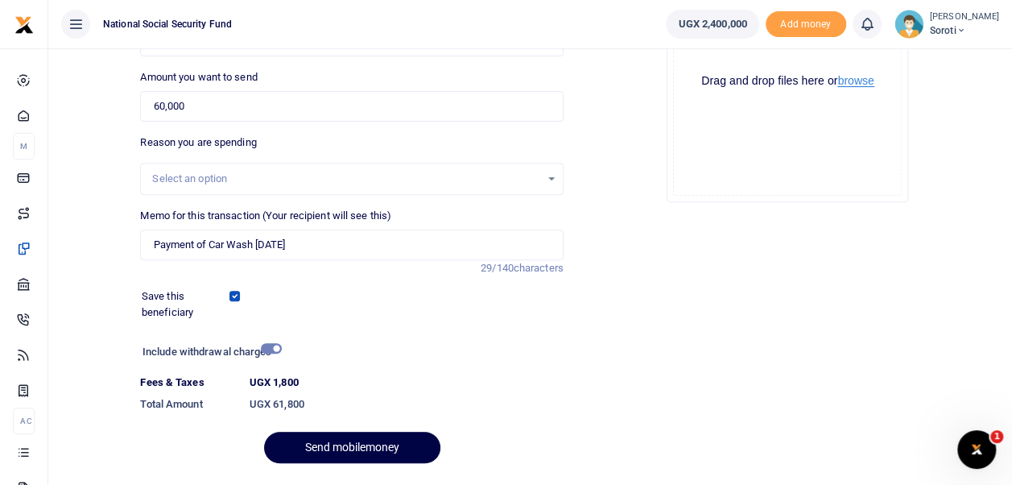
click at [864, 85] on button "browse" at bounding box center [855, 81] width 36 height 12
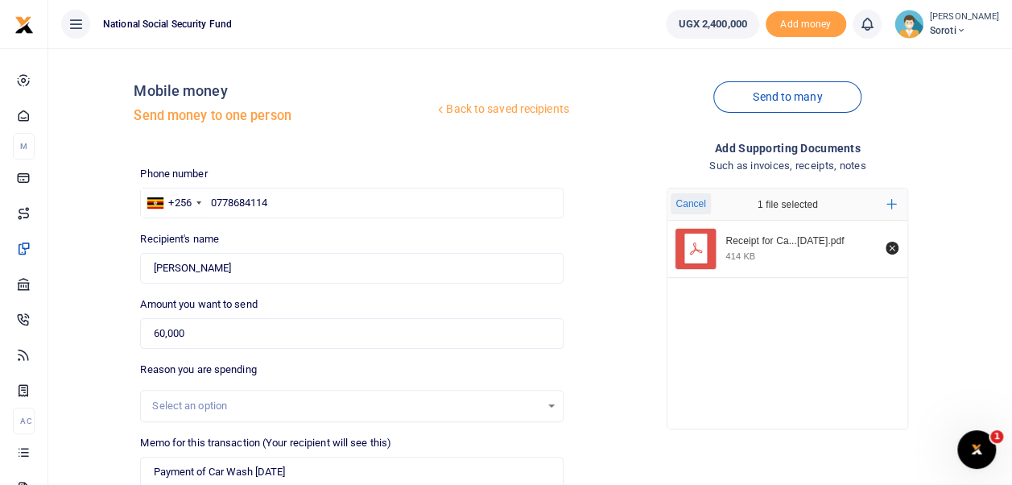
scroll to position [271, 0]
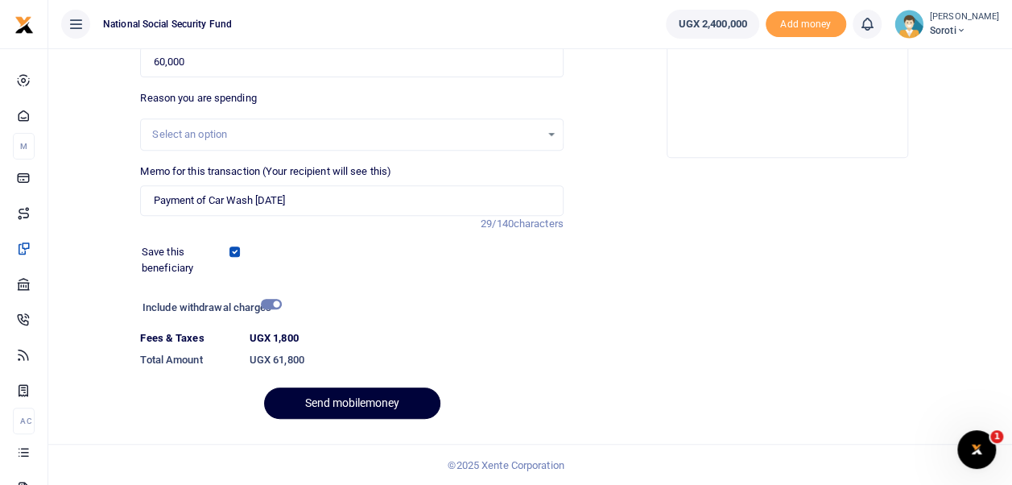
click at [354, 404] on button "Send mobilemoney" at bounding box center [352, 402] width 176 height 31
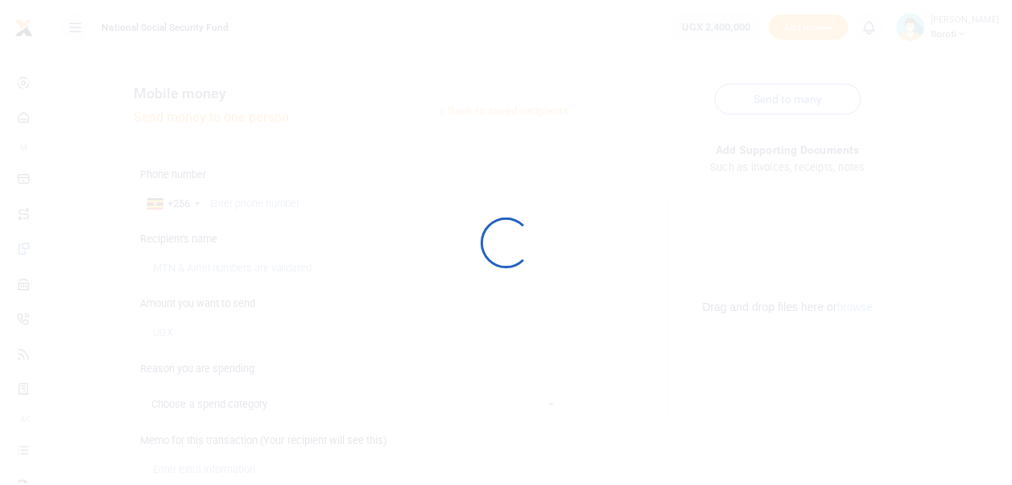
scroll to position [227, 0]
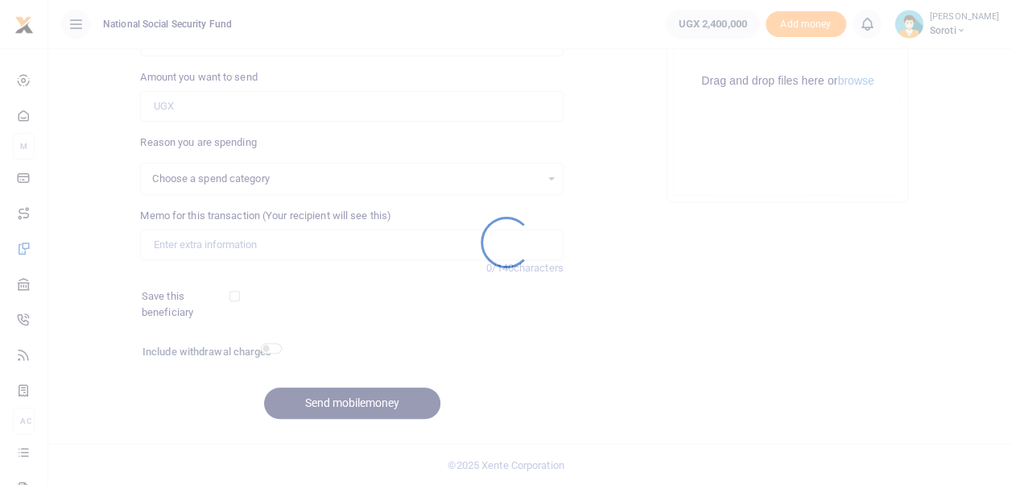
select select
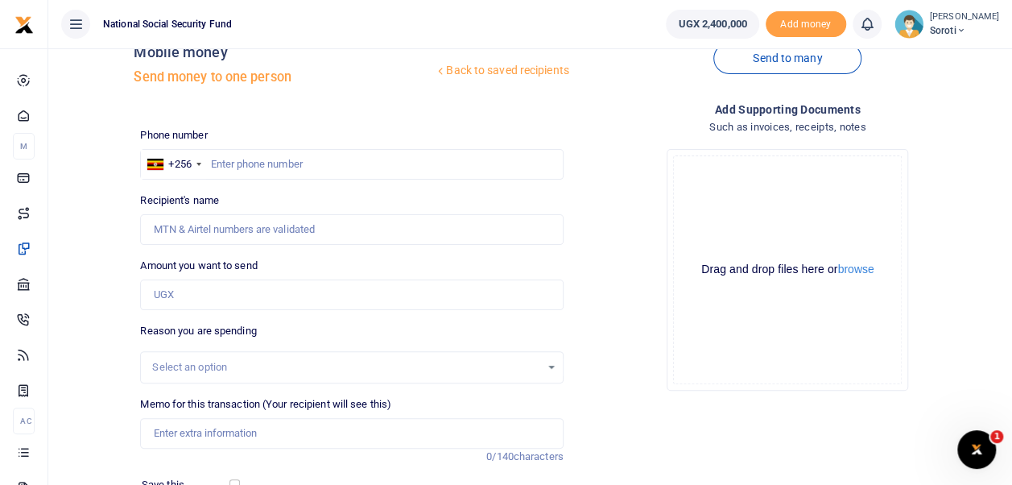
scroll to position [0, 0]
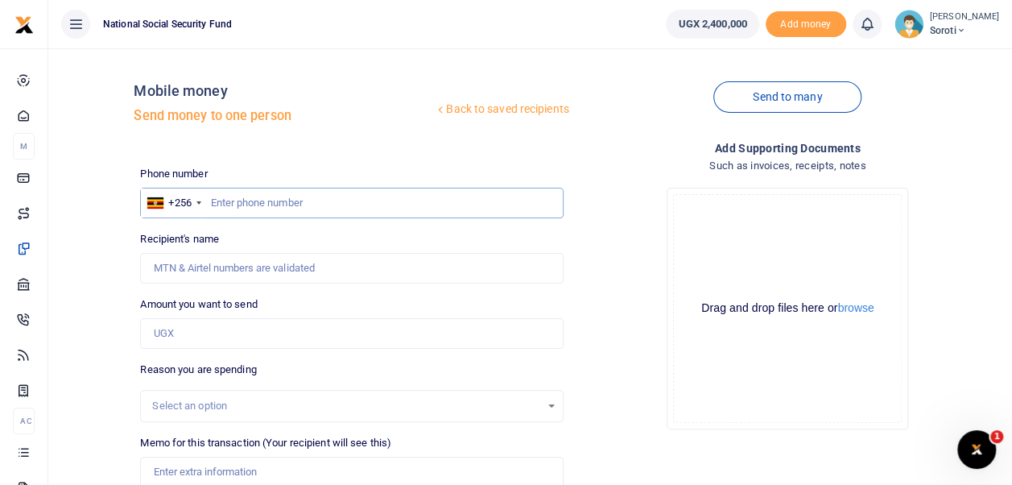
click at [219, 205] on input "text" at bounding box center [351, 203] width 423 height 31
type input "0778684114"
type input "[PERSON_NAME]"
type input "0778684114"
click at [179, 332] on input "Amount you want to send" at bounding box center [351, 333] width 423 height 31
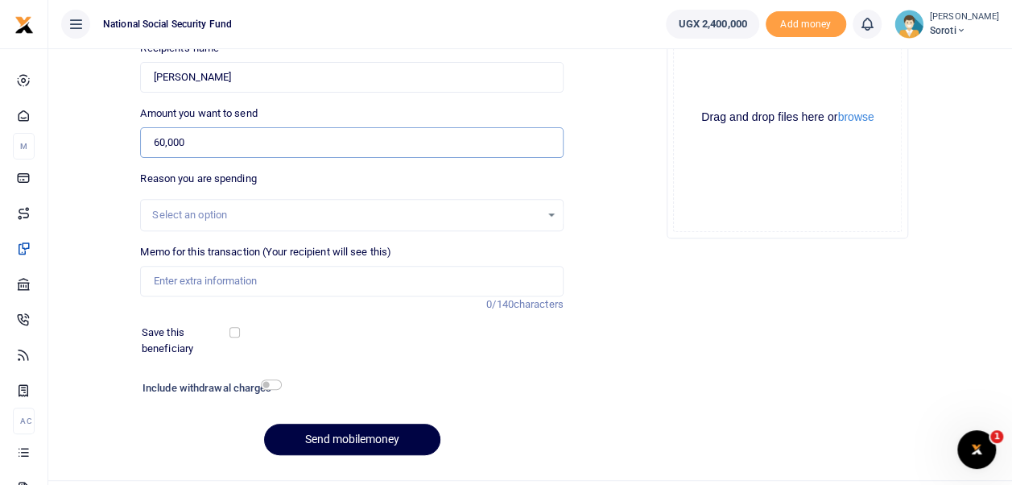
scroll to position [227, 0]
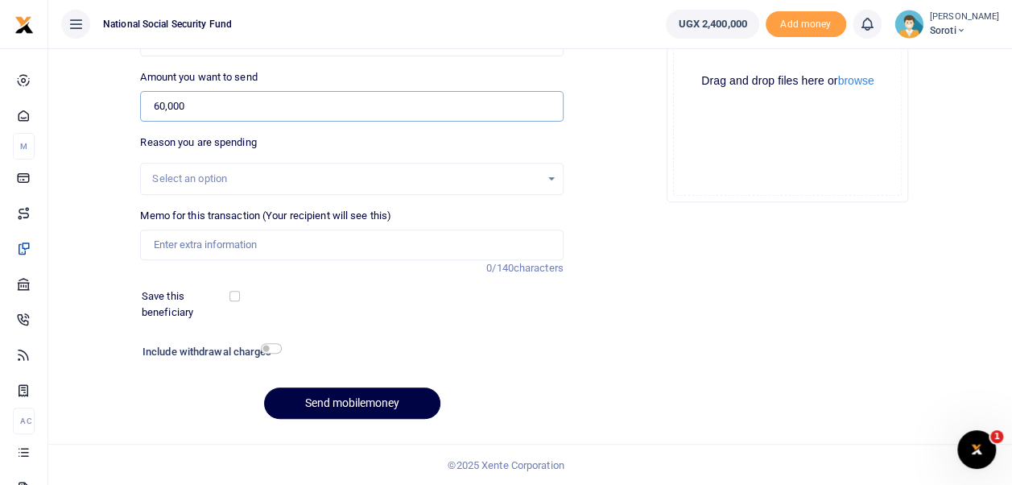
type input "60,000"
click at [188, 244] on input "Memo for this transaction (Your recipient will see this)" at bounding box center [351, 244] width 423 height 31
click at [279, 245] on input "Payment of Car Wash [DATE]" at bounding box center [351, 244] width 423 height 31
type input "Payment of Car Wash [DATE]"
click at [236, 296] on input "checkbox" at bounding box center [234, 296] width 10 height 10
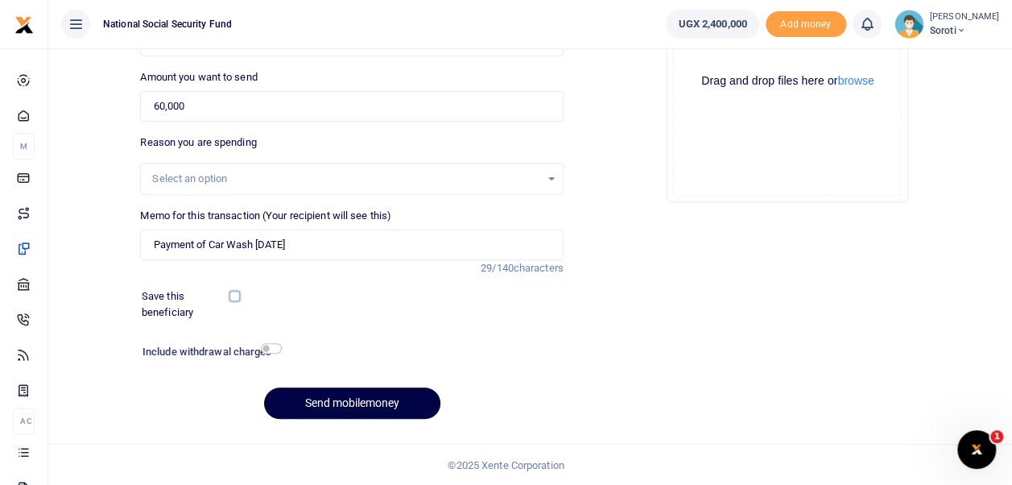
checkbox input "true"
click at [274, 349] on input "checkbox" at bounding box center [271, 348] width 21 height 10
checkbox input "true"
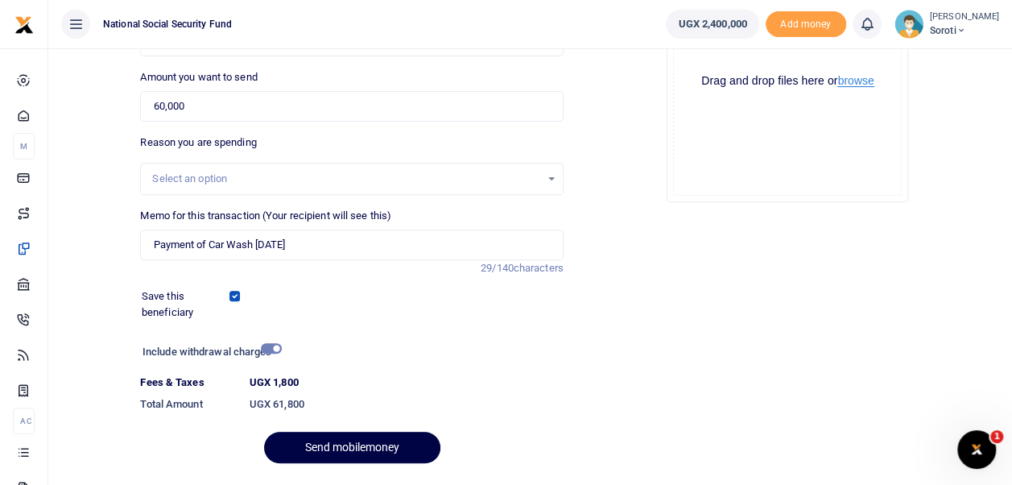
click at [852, 79] on button "browse" at bounding box center [855, 81] width 36 height 12
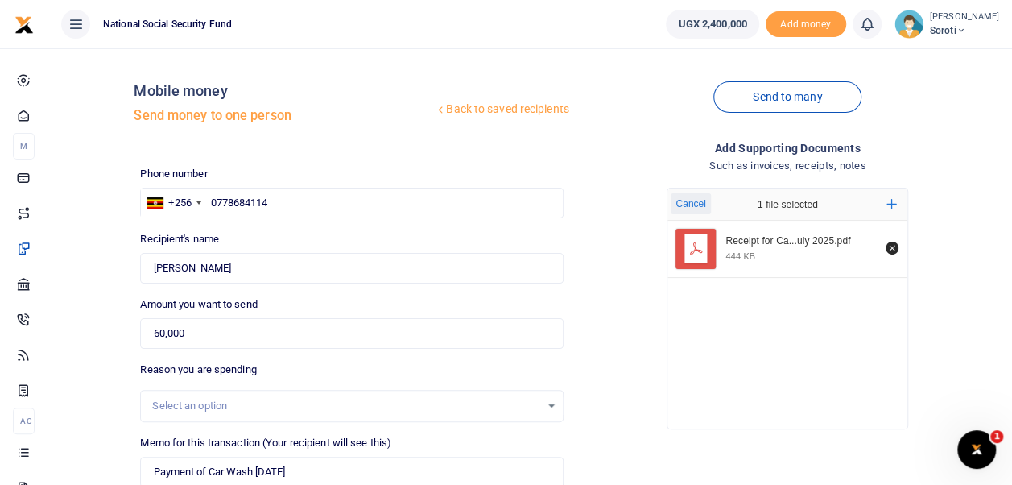
scroll to position [271, 0]
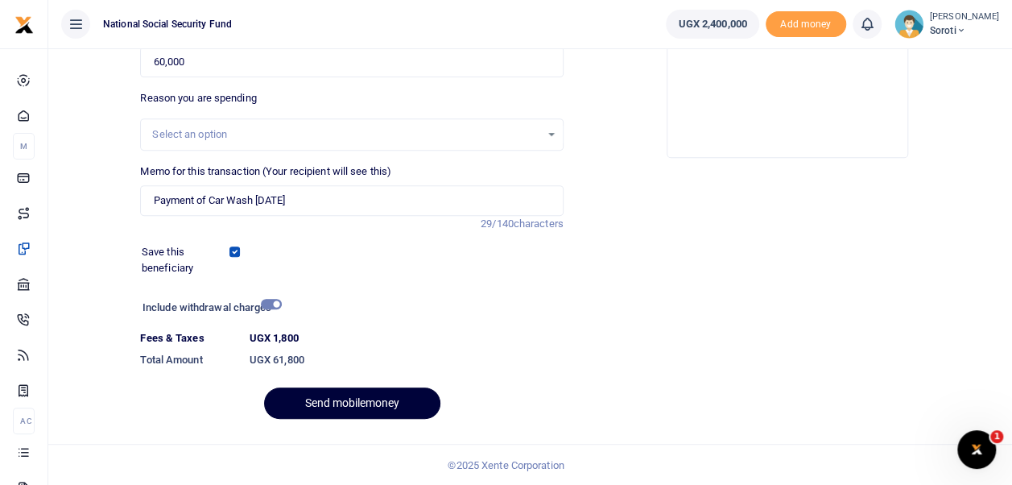
click at [363, 404] on button "Send mobilemoney" at bounding box center [352, 402] width 176 height 31
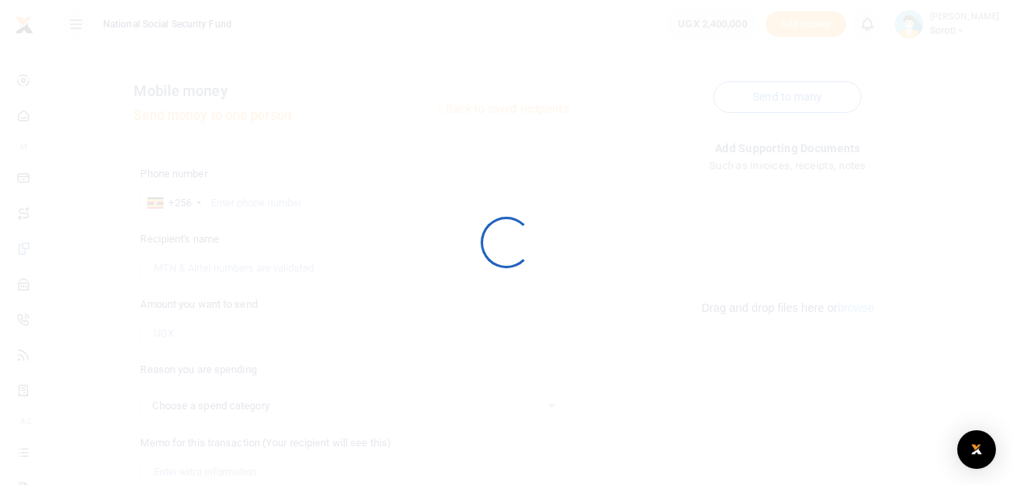
scroll to position [227, 0]
select select
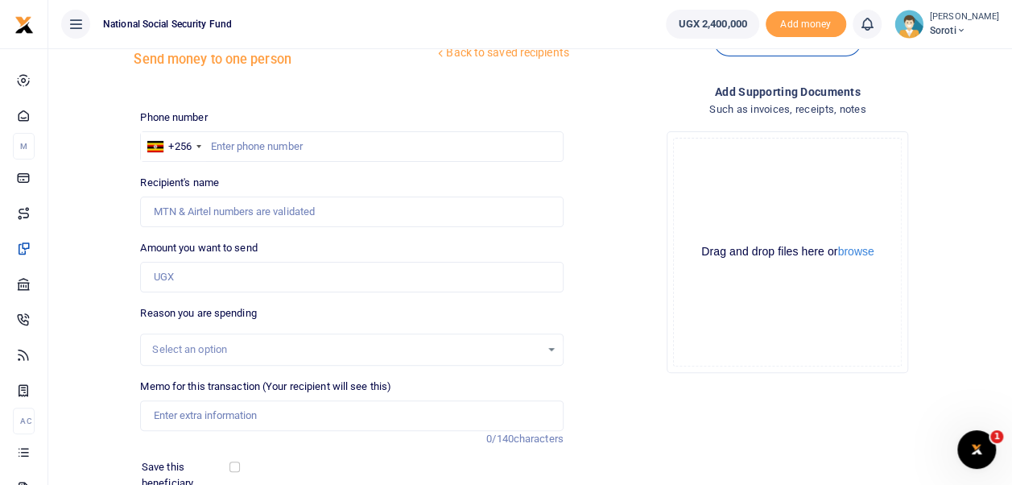
scroll to position [0, 0]
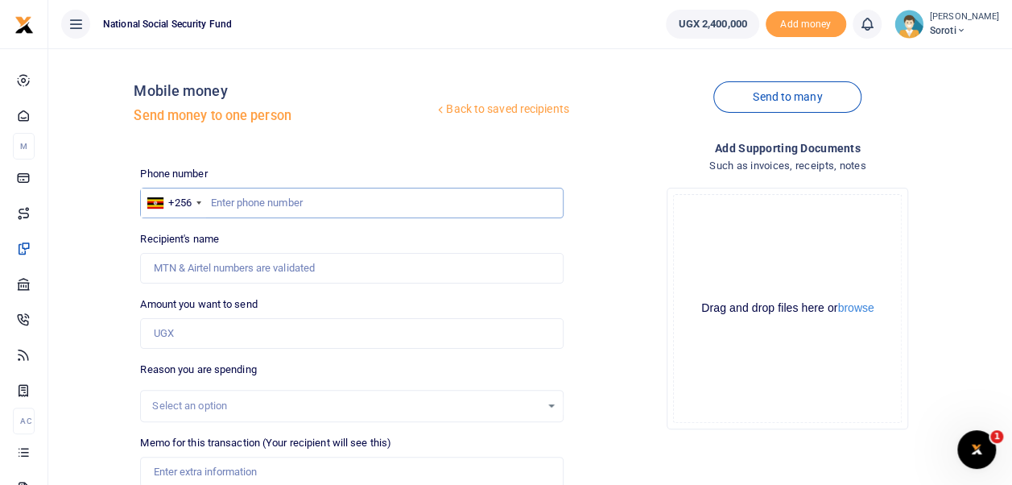
click at [221, 205] on input "text" at bounding box center [351, 203] width 423 height 31
type input "0772867574"
type input "[PERSON_NAME]"
type input "0772867574"
click at [166, 337] on input "Amount you want to send" at bounding box center [351, 333] width 423 height 31
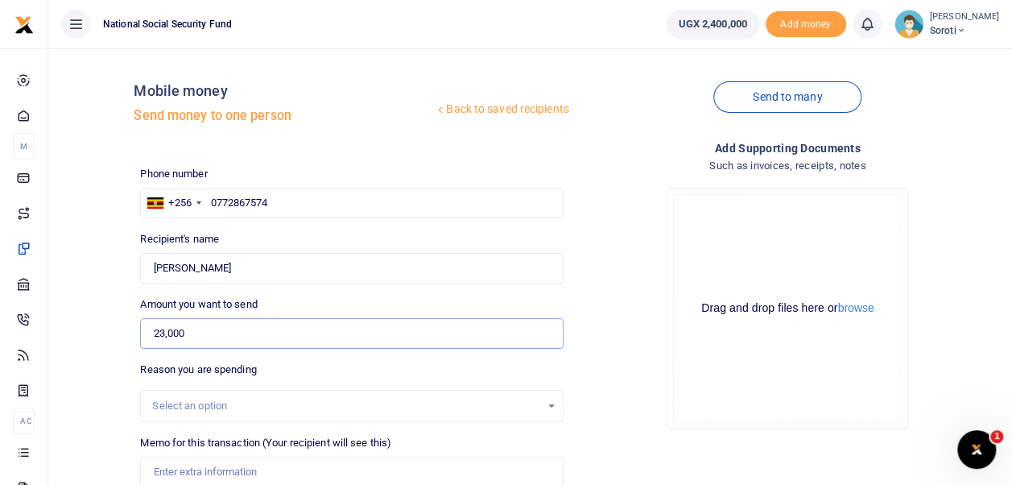
type input "23,000"
click at [631, 416] on div "Drop your files here Drag and drop files here or browse Powered by Uppy" at bounding box center [788, 308] width 423 height 267
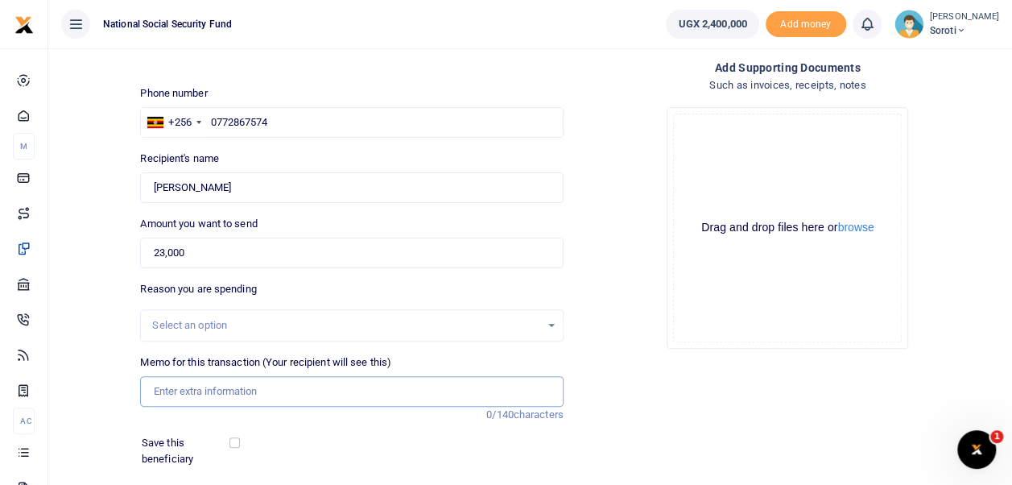
click at [195, 395] on input "Memo for this transaction (Your recipient will see this)" at bounding box center [351, 391] width 423 height 31
type input "Payment of Office Sundries Supplied"
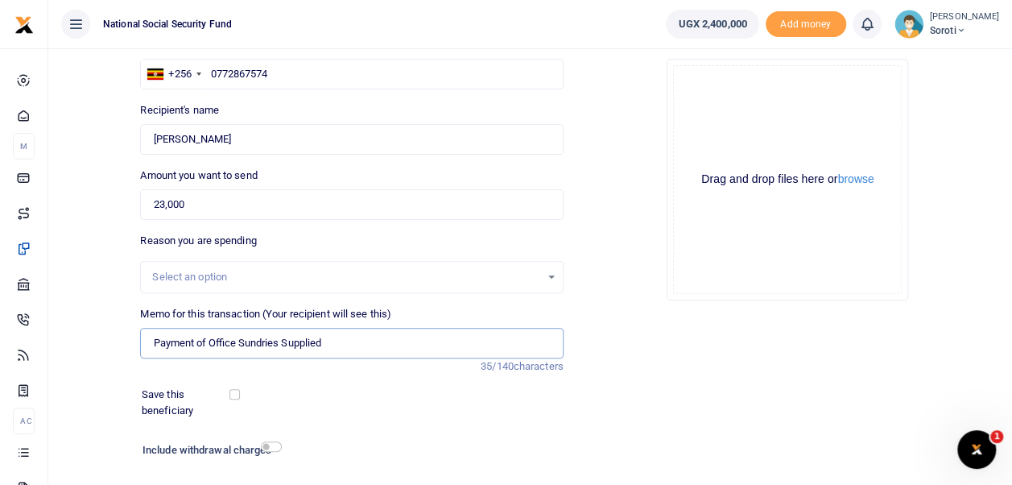
scroll to position [227, 0]
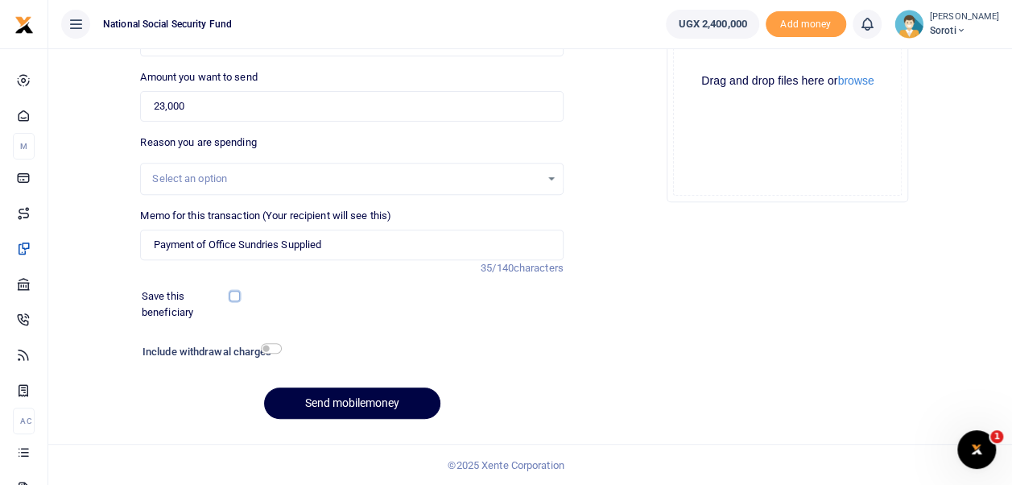
click at [238, 299] on input "checkbox" at bounding box center [234, 296] width 10 height 10
checkbox input "true"
click at [270, 348] on input "checkbox" at bounding box center [271, 348] width 21 height 10
checkbox input "true"
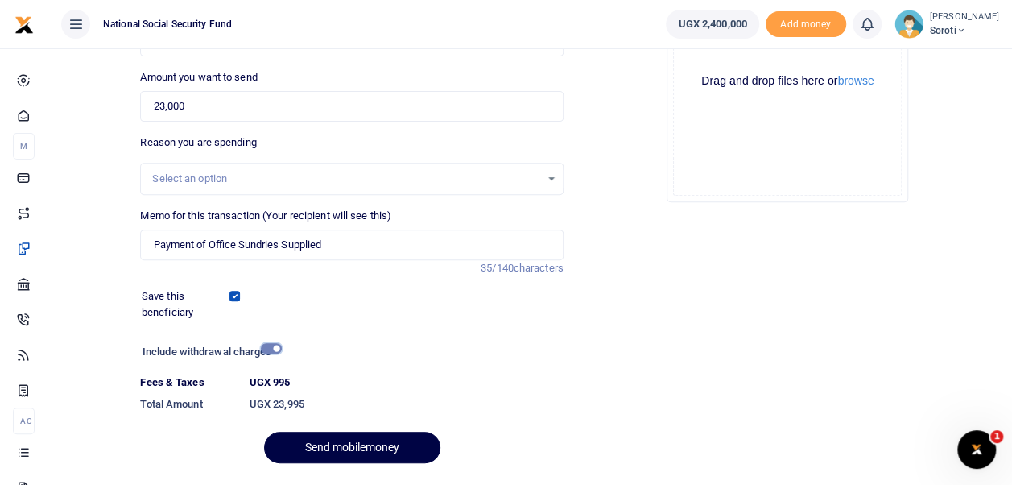
scroll to position [0, 0]
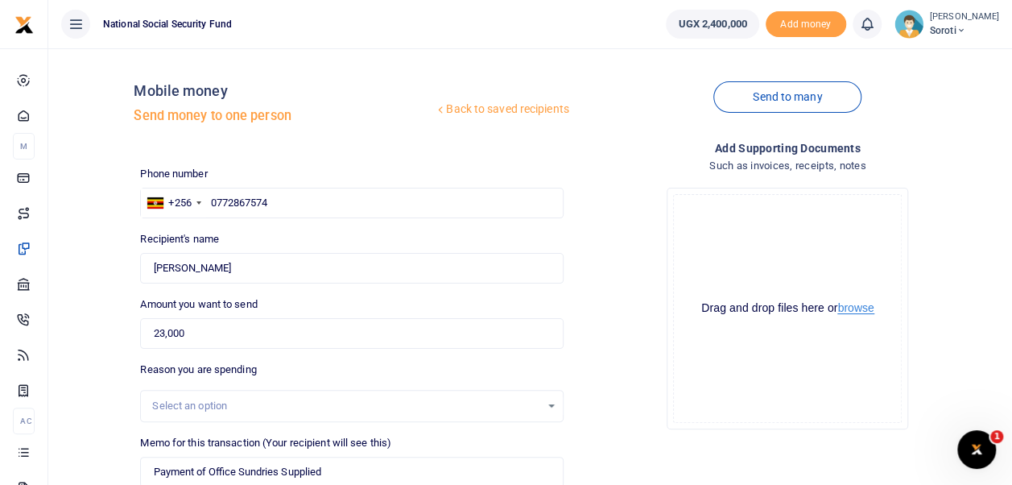
click at [855, 308] on button "browse" at bounding box center [855, 308] width 36 height 12
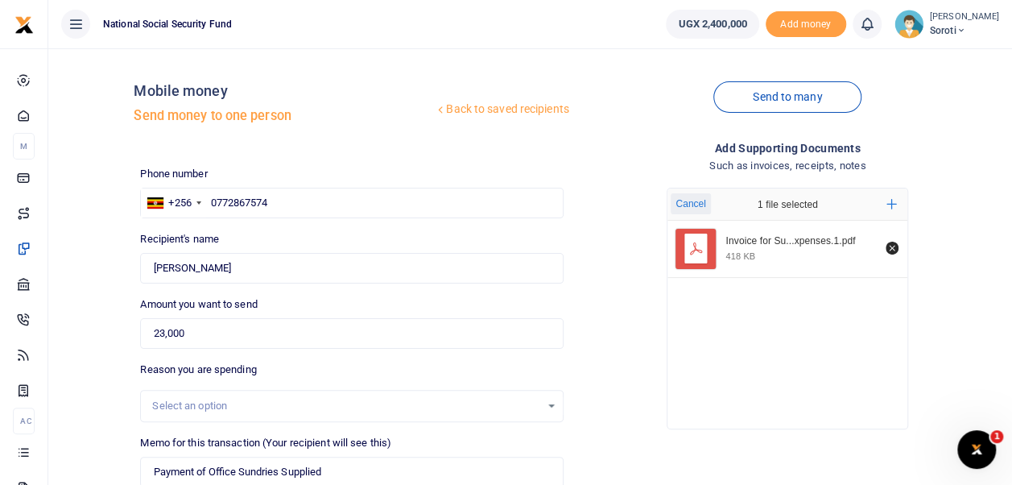
scroll to position [271, 0]
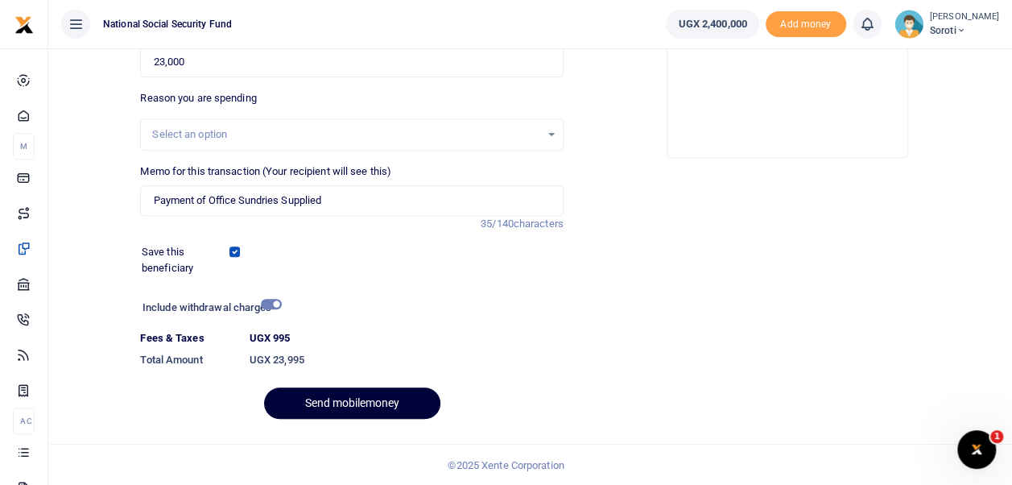
click at [399, 396] on button "Send mobilemoney" at bounding box center [352, 402] width 176 height 31
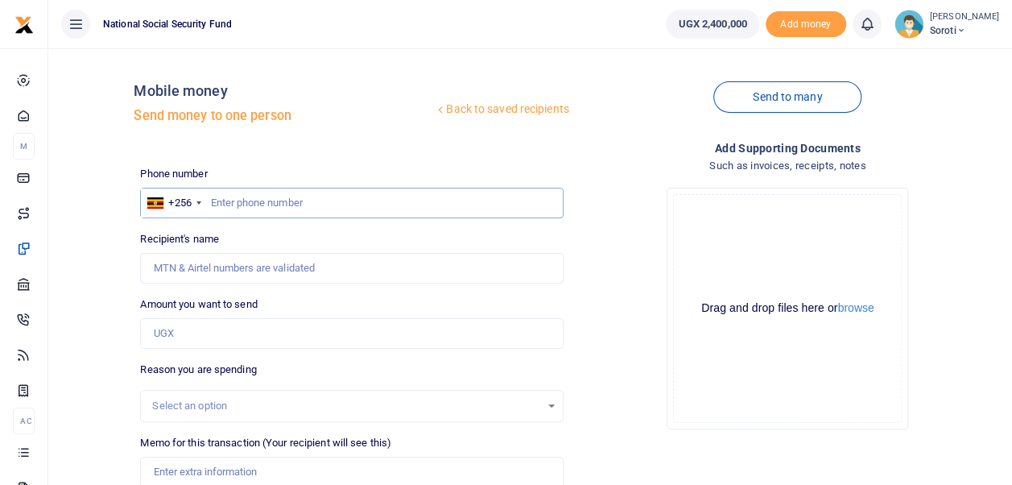
click at [246, 201] on input "text" at bounding box center [351, 203] width 423 height 31
type input "0772867574"
type input "[PERSON_NAME]"
type input "0772867574"
click at [186, 337] on input "Amount you want to send" at bounding box center [351, 333] width 423 height 31
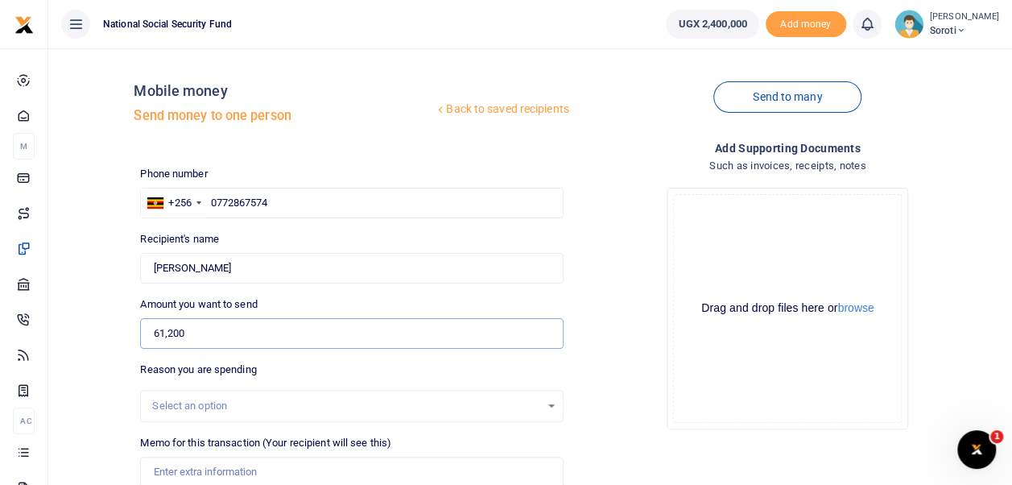
type input "61,200"
click at [614, 383] on div "Drop your files here Drag and drop files here or browse Powered by Uppy" at bounding box center [788, 308] width 423 height 267
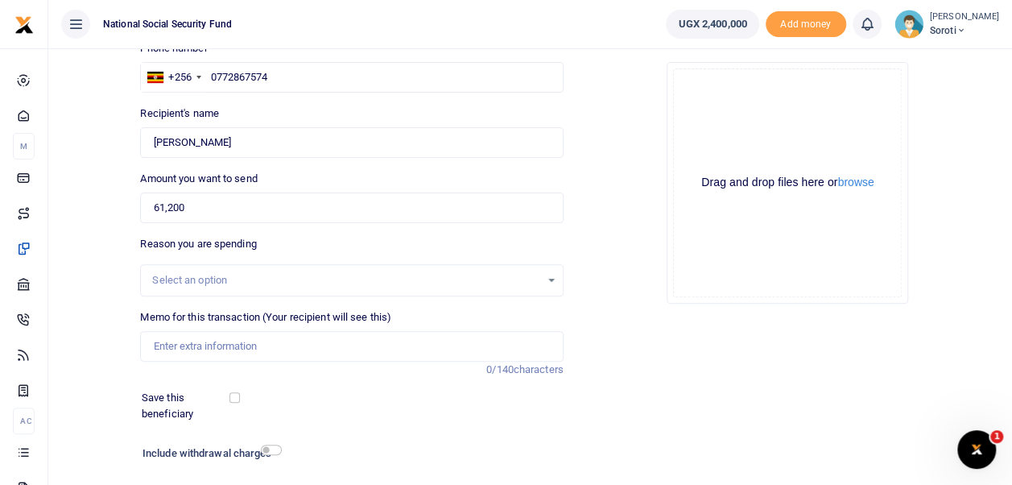
scroll to position [161, 0]
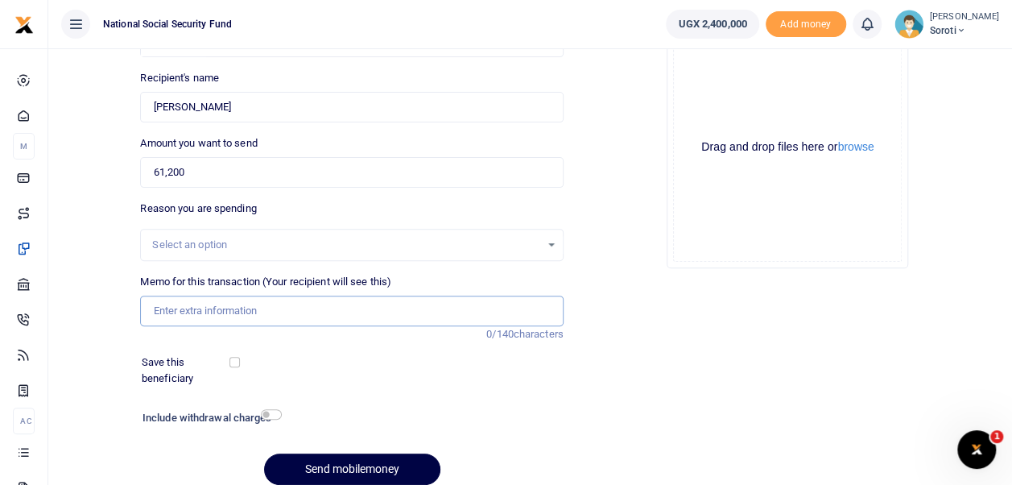
click at [163, 312] on input "Memo for this transaction (Your recipient will see this)" at bounding box center [351, 311] width 423 height 31
type input "Payment of Sundry Expenses"
click at [390, 395] on div "Phone number +256 Uganda +256 0772867574 Phone is required. Recipient's name Fo…" at bounding box center [352, 251] width 436 height 493
click at [238, 360] on input "checkbox" at bounding box center [234, 362] width 10 height 10
checkbox input "true"
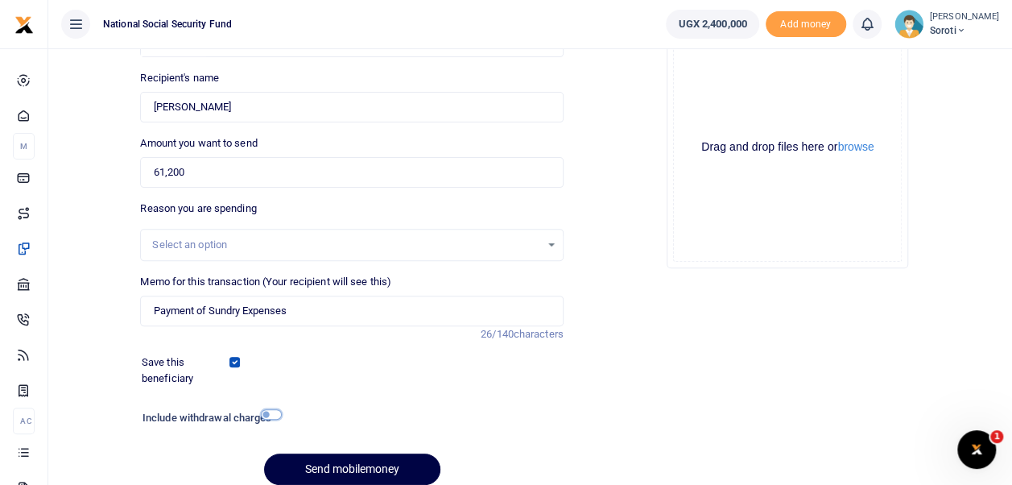
click at [271, 416] on input "checkbox" at bounding box center [271, 414] width 21 height 10
checkbox input "true"
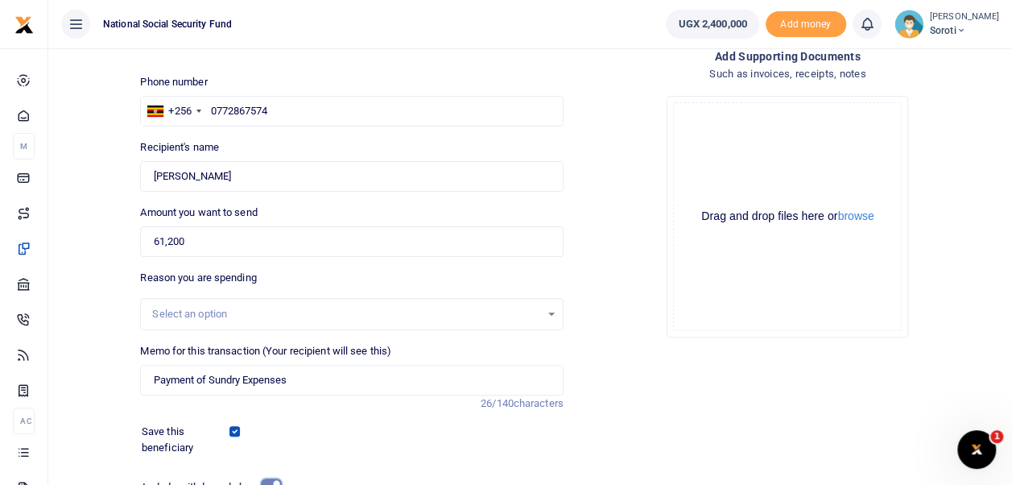
scroll to position [30, 0]
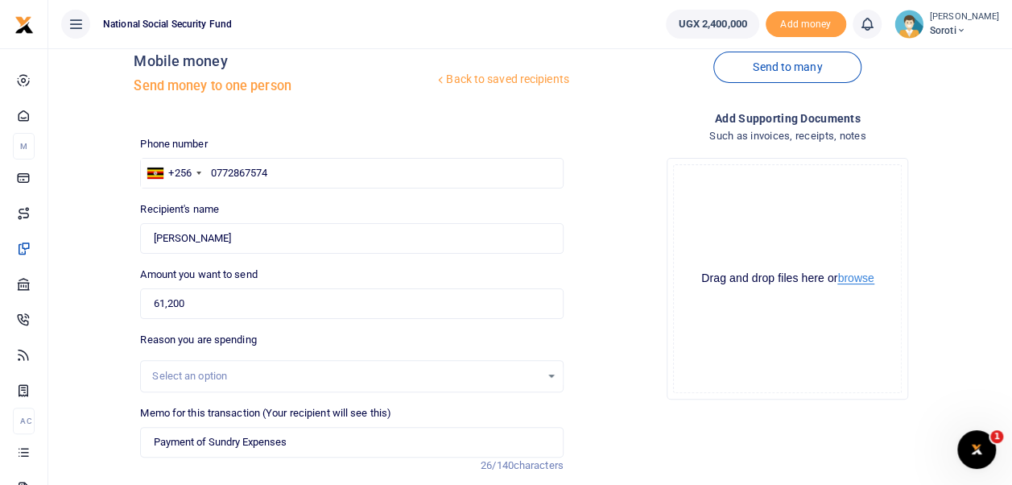
click at [862, 279] on button "browse" at bounding box center [855, 278] width 36 height 12
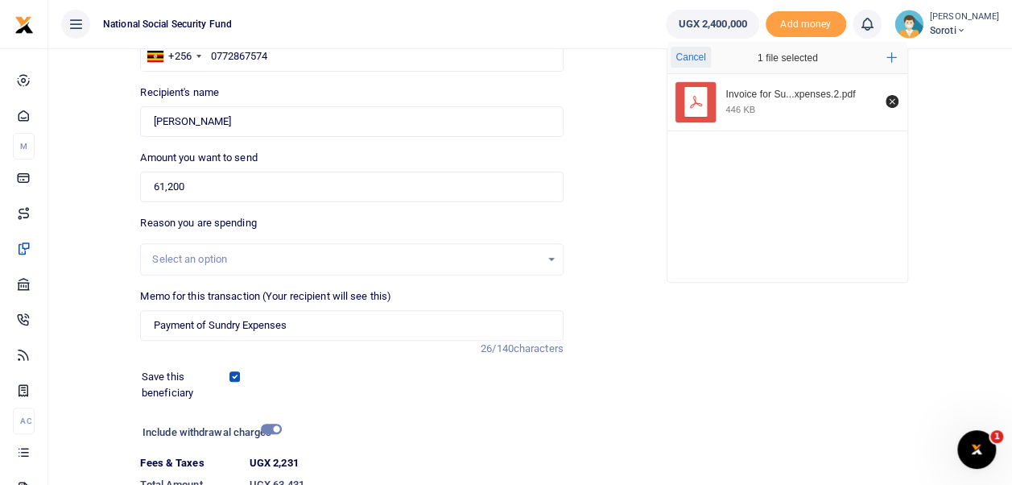
scroll to position [271, 0]
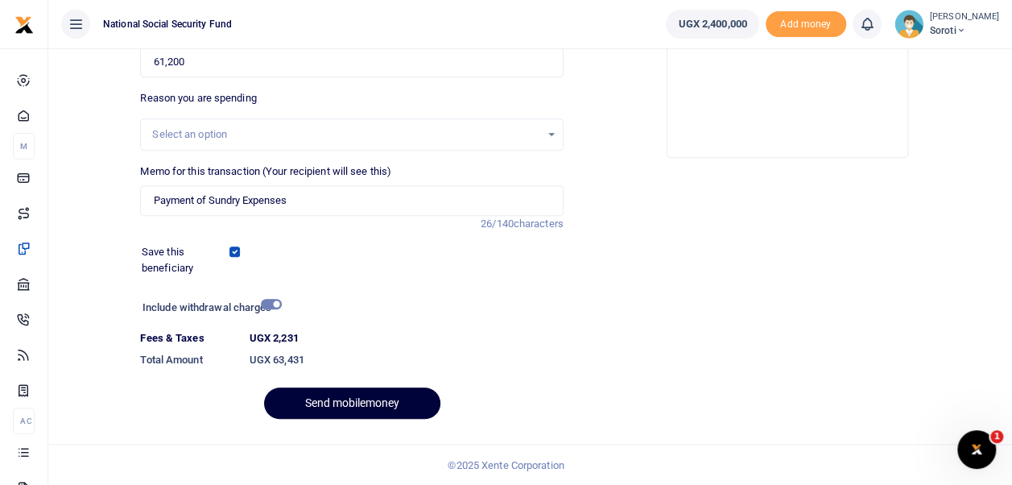
click at [393, 407] on button "Send mobilemoney" at bounding box center [352, 402] width 176 height 31
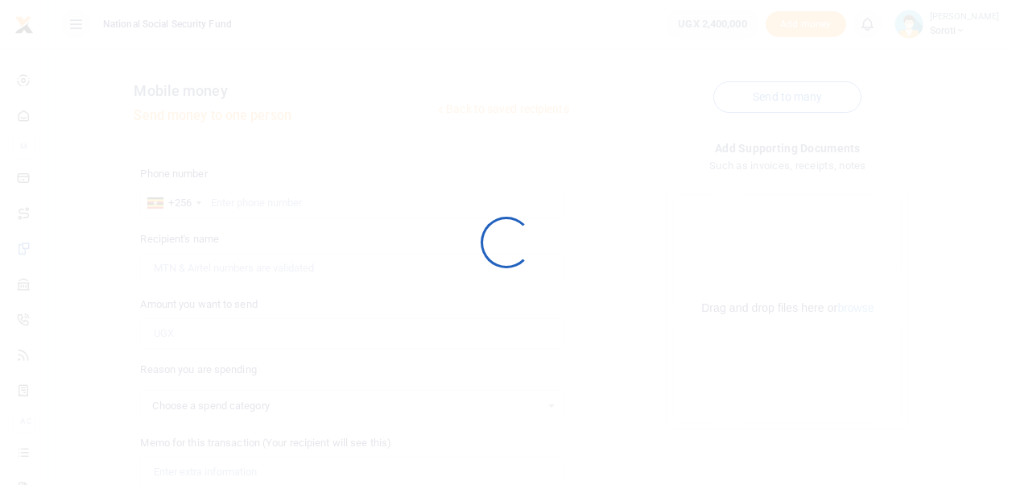
scroll to position [227, 0]
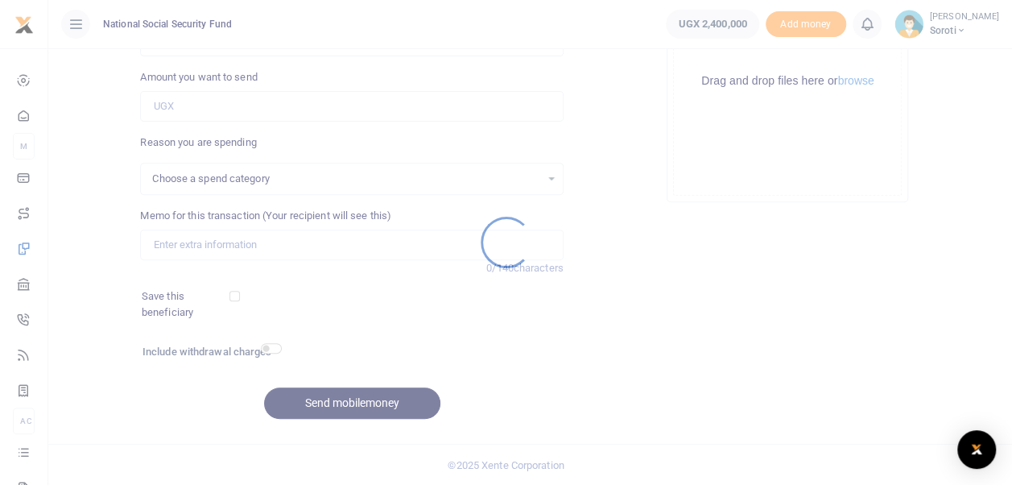
select select
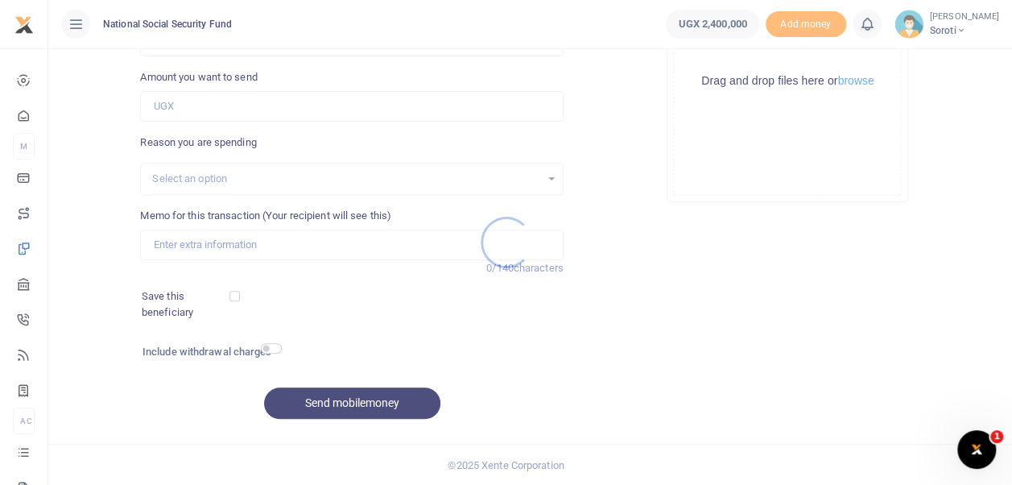
scroll to position [0, 0]
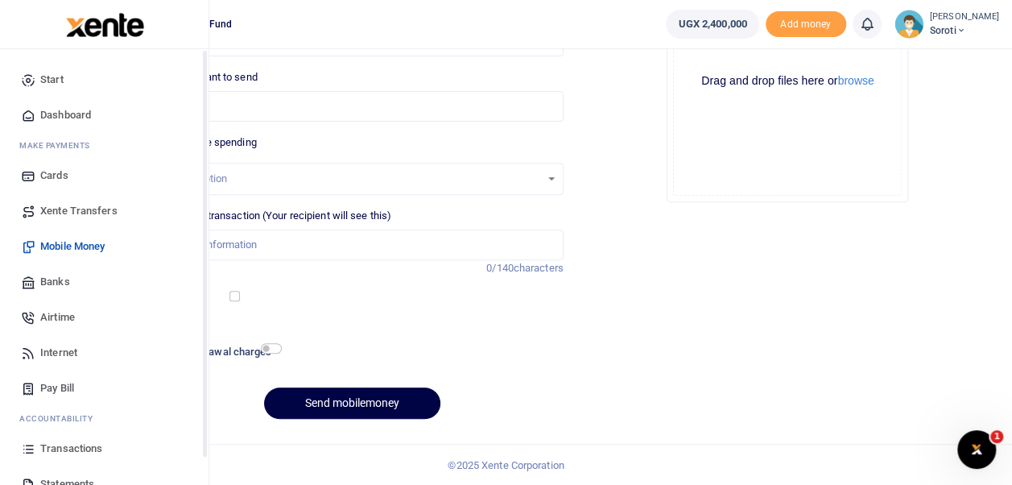
click at [43, 111] on span "Dashboard" at bounding box center [65, 115] width 51 height 16
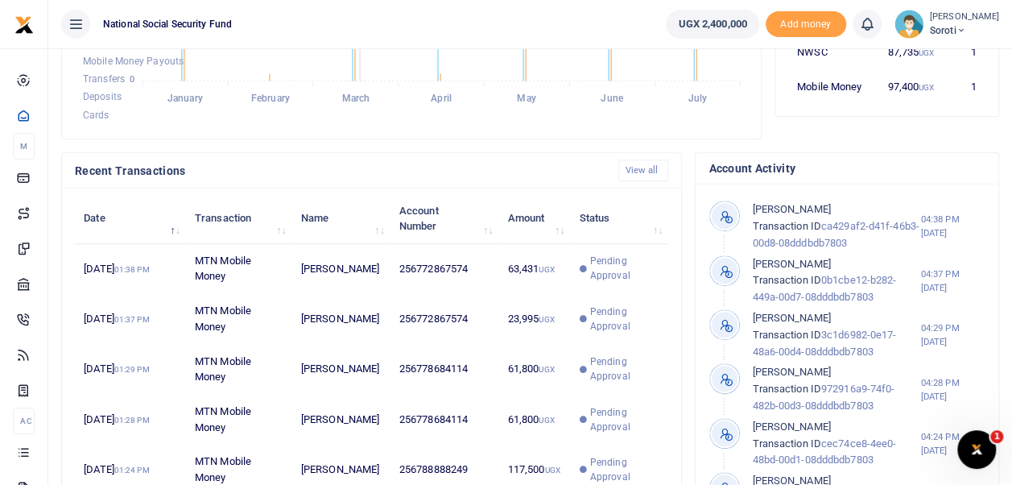
scroll to position [395, 0]
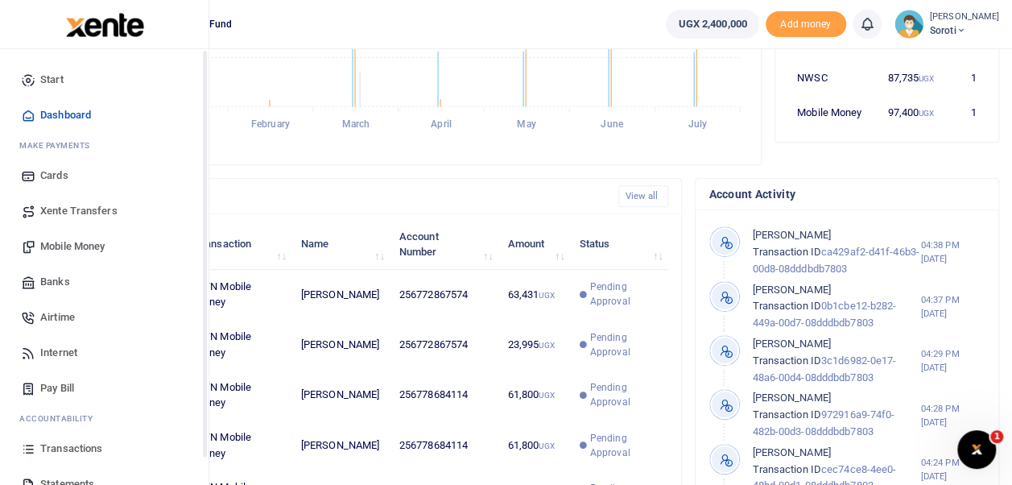
click at [67, 117] on span "Dashboard" at bounding box center [65, 115] width 51 height 16
